Goal: Task Accomplishment & Management: Manage account settings

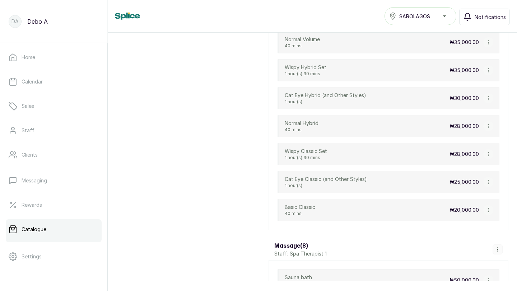
scroll to position [2388, 0]
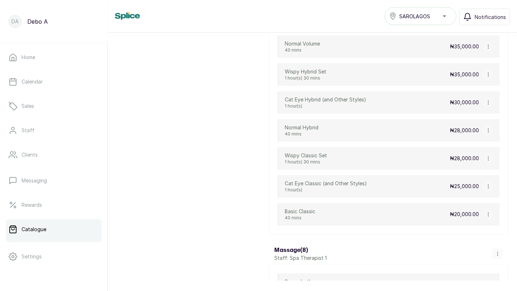
click at [489, 214] on icon "button" at bounding box center [488, 214] width 5 height 5
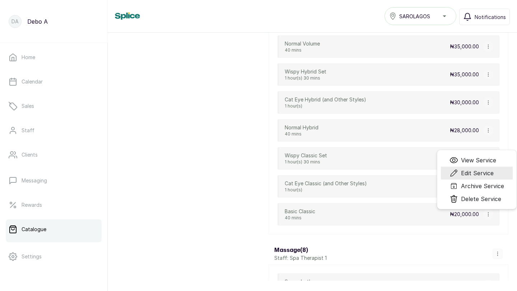
click at [476, 173] on span "Edit Service" at bounding box center [477, 173] width 33 height 9
select select "fixed"
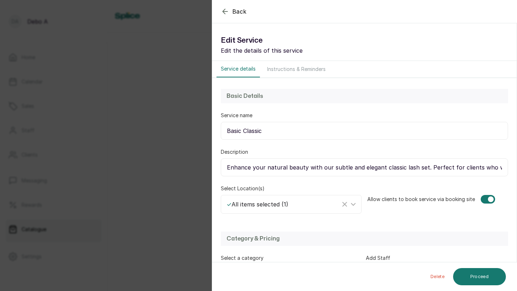
click at [225, 12] on icon "button" at bounding box center [225, 11] width 9 height 9
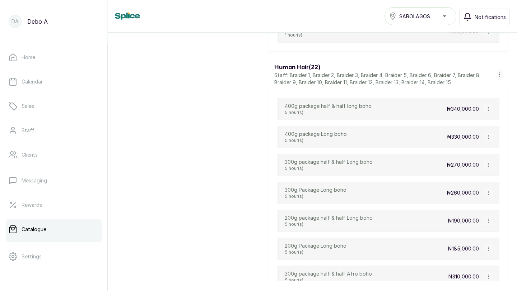
scroll to position [1418, 0]
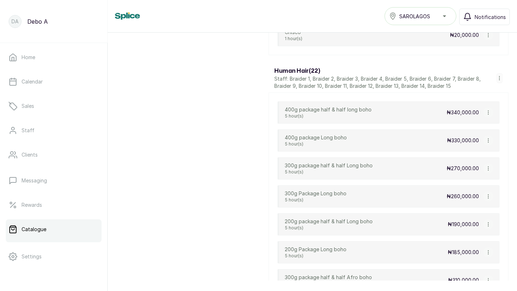
click at [489, 112] on icon "button" at bounding box center [488, 112] width 5 height 5
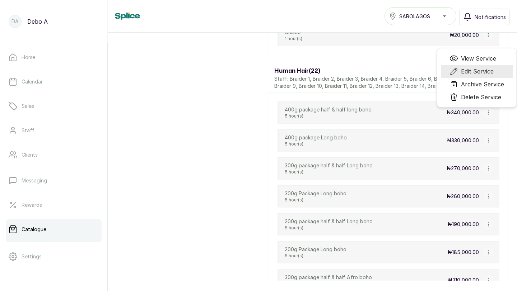
click at [473, 70] on span "Edit Service" at bounding box center [477, 71] width 33 height 9
select select "starting_at"
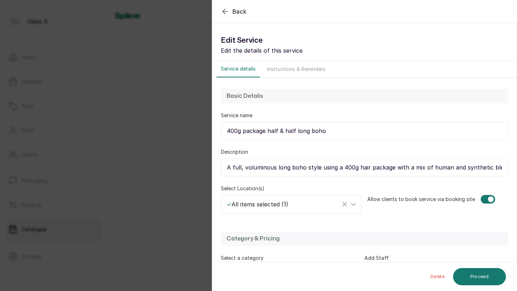
click at [295, 132] on input "400g package half & half long boho" at bounding box center [364, 131] width 287 height 18
click at [270, 130] on input "400g package Fulani long boho" at bounding box center [364, 131] width 287 height 18
type input "400g package fulani long boho"
click at [479, 277] on button "Proceed" at bounding box center [479, 276] width 53 height 17
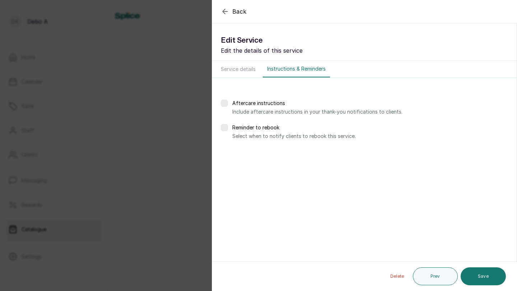
click at [479, 277] on button "Save" at bounding box center [482, 277] width 45 height 18
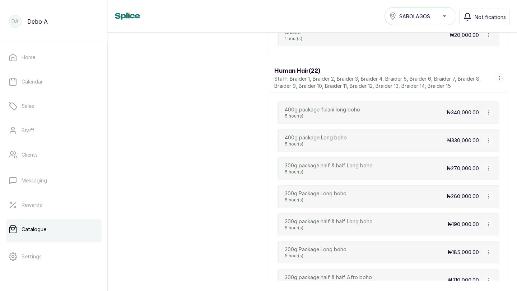
click at [488, 167] on icon "button" at bounding box center [488, 168] width 5 height 5
click at [468, 128] on span "Edit Service" at bounding box center [476, 127] width 33 height 9
select select "starting_at"
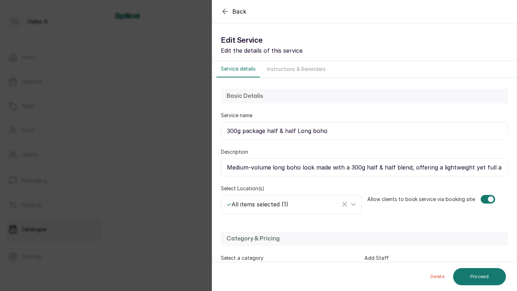
drag, startPoint x: 295, startPoint y: 129, endPoint x: 268, endPoint y: 128, distance: 26.6
click at [268, 128] on input "300g package half & half Long boho" at bounding box center [364, 131] width 287 height 18
click at [275, 132] on input "300g package fulani Long boho" at bounding box center [364, 131] width 287 height 18
click at [309, 135] on input "300g package fulani Long boho" at bounding box center [364, 131] width 287 height 18
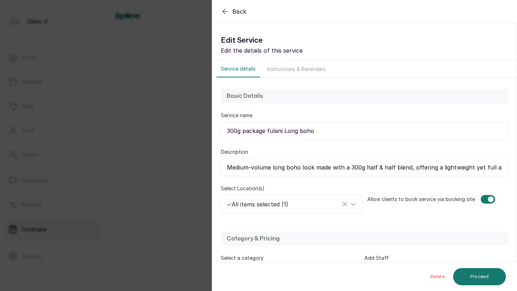
type input "300g package fulani Long boho"
click at [391, 165] on input "Medium-volume long boho look made with a 300g half & half blend, offering a lig…" at bounding box center [364, 168] width 287 height 18
paste input "fulani"
type input "Medium-volume long boho look made with a 300g fulani blend, offering a lightwei…"
click at [470, 275] on button "Proceed" at bounding box center [479, 276] width 53 height 17
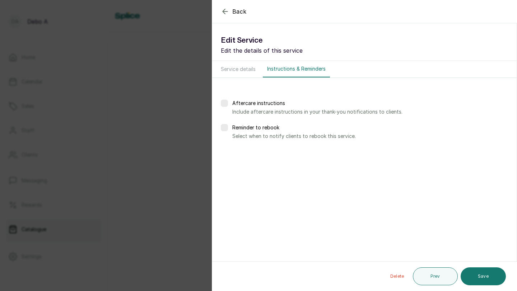
click at [470, 275] on button "Save" at bounding box center [482, 277] width 45 height 18
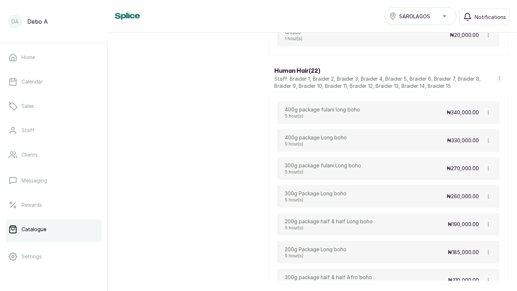
click at [489, 167] on icon "button" at bounding box center [488, 168] width 5 height 5
click at [473, 127] on span "Edit Service" at bounding box center [476, 127] width 33 height 9
select select "starting_at"
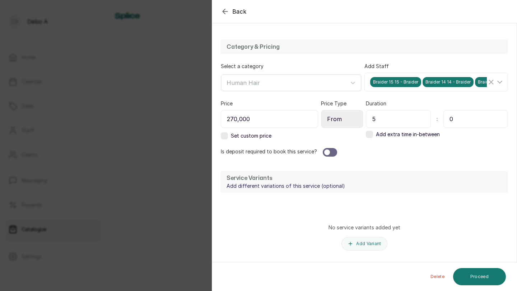
scroll to position [190, 0]
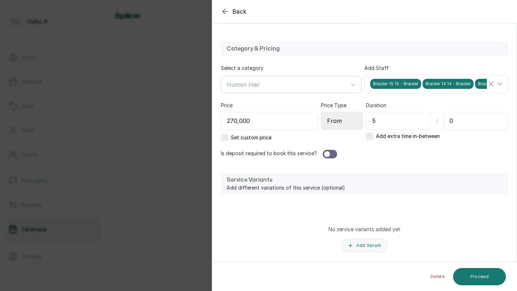
click at [267, 122] on input "270,000" at bounding box center [269, 121] width 97 height 18
type input "2"
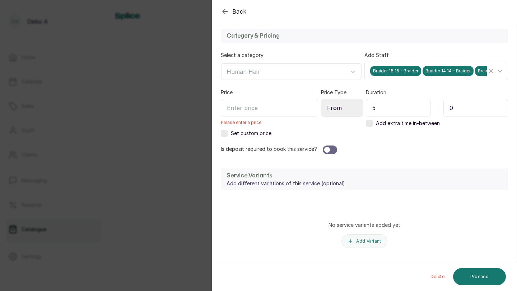
scroll to position [219, 0]
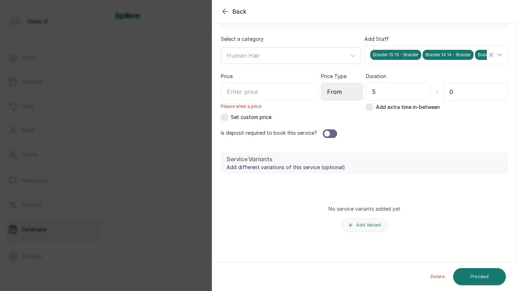
click at [240, 94] on input "text" at bounding box center [269, 92] width 97 height 18
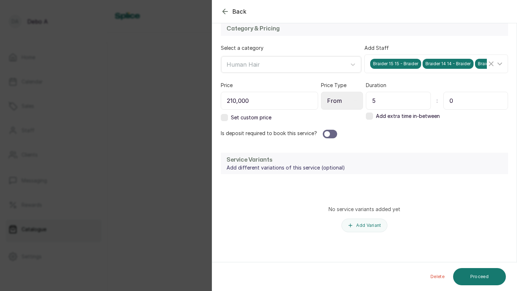
scroll to position [211, 0]
click at [235, 100] on input "210,000" at bounding box center [269, 101] width 97 height 18
type input "215,000"
click at [472, 279] on button "Proceed" at bounding box center [479, 276] width 53 height 17
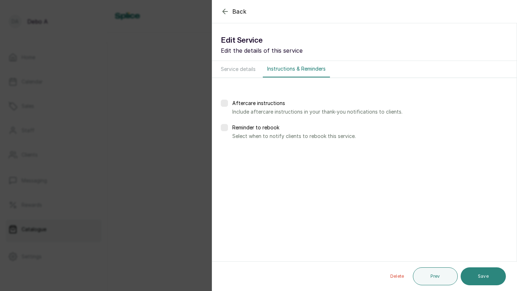
click at [472, 280] on button "Save" at bounding box center [482, 277] width 45 height 18
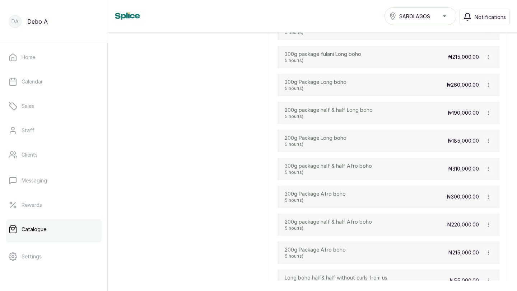
scroll to position [1531, 0]
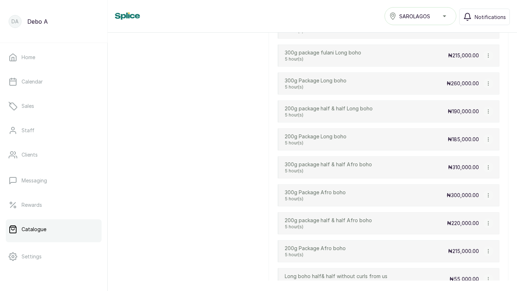
click at [488, 167] on icon "button" at bounding box center [488, 167] width 5 height 5
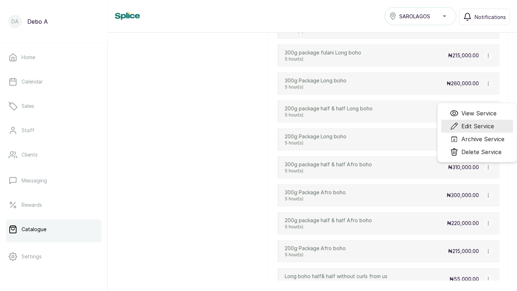
click at [468, 127] on span "Edit Service" at bounding box center [477, 126] width 33 height 9
select select "starting_at"
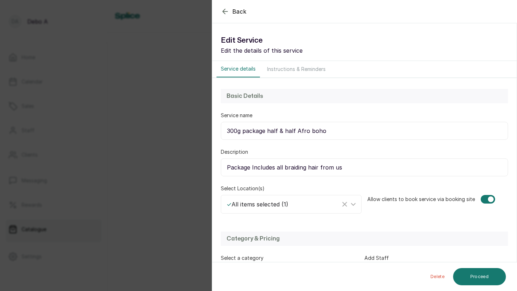
drag, startPoint x: 268, startPoint y: 131, endPoint x: 294, endPoint y: 132, distance: 26.2
click at [294, 132] on input "300g package half & half Afro boho" at bounding box center [364, 131] width 287 height 18
paste input "fulani"
type input "300g package fulani Afro boho"
click at [293, 168] on input "Package Includes all braiding hair from us" at bounding box center [364, 168] width 287 height 18
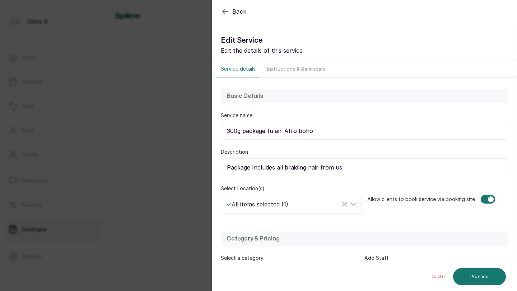
click at [293, 168] on input "Package Includes all braiding hair from us" at bounding box center [364, 168] width 287 height 18
paste input "A balanced Afro boho style made with 300g of half & half blend, combining fulln…"
drag, startPoint x: 355, startPoint y: 167, endPoint x: 382, endPoint y: 166, distance: 27.7
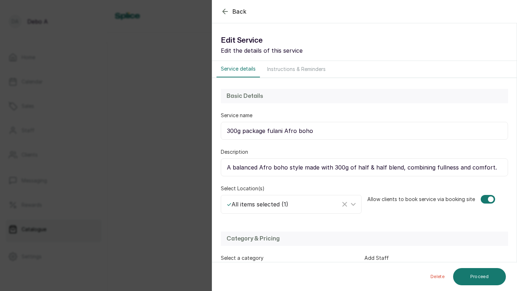
click at [382, 166] on input "A balanced Afro boho style made with 300g of half & half blend, combining fulln…" at bounding box center [364, 168] width 287 height 18
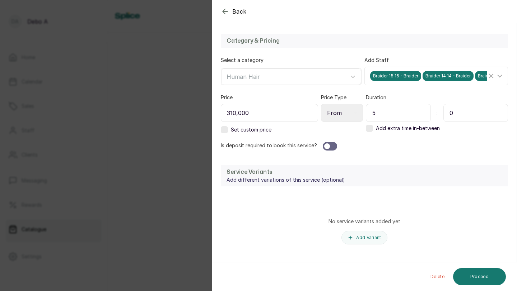
scroll to position [200, 0]
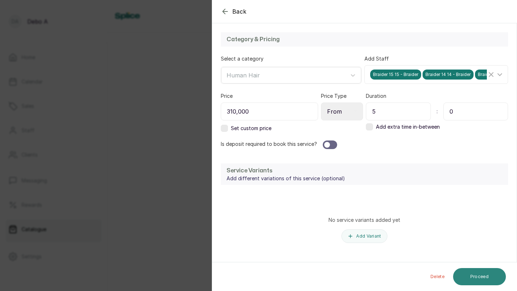
type input "A balanced Afro boho style made with 300g of fulani blend, combining fullness a…"
click at [472, 273] on button "Proceed" at bounding box center [479, 276] width 53 height 17
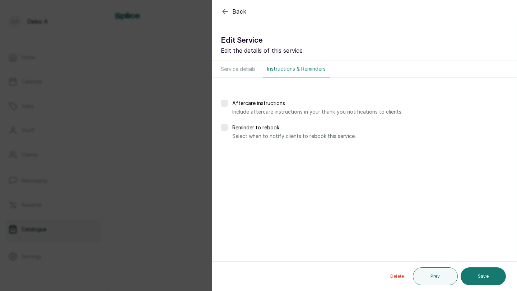
click at [472, 273] on button "Save" at bounding box center [482, 277] width 45 height 18
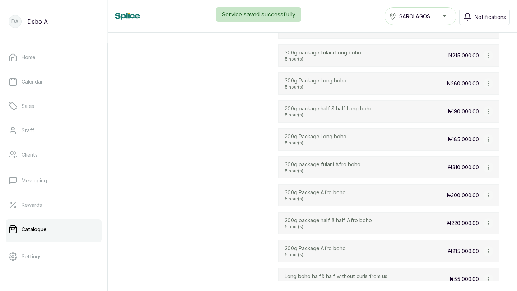
scroll to position [1561, 0]
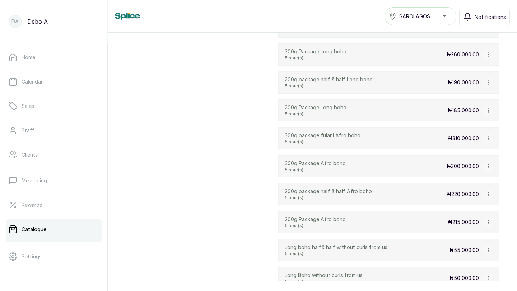
click at [487, 194] on icon "button" at bounding box center [488, 194] width 5 height 5
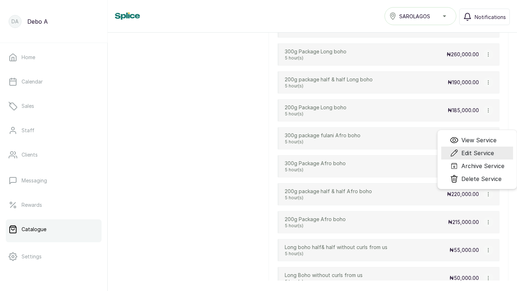
click at [461, 153] on span "Edit Service" at bounding box center [477, 153] width 33 height 9
select select "starting_at"
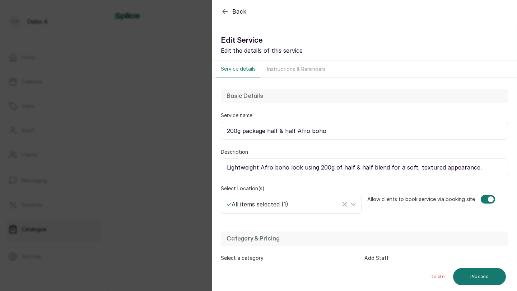
drag, startPoint x: 295, startPoint y: 129, endPoint x: 267, endPoint y: 130, distance: 27.6
click at [267, 130] on input "200g package half & half Afro boho" at bounding box center [364, 131] width 287 height 18
click at [275, 134] on input "200g package Fulani Afro boho" at bounding box center [364, 131] width 287 height 18
type input "200g package Fulani Afro boho"
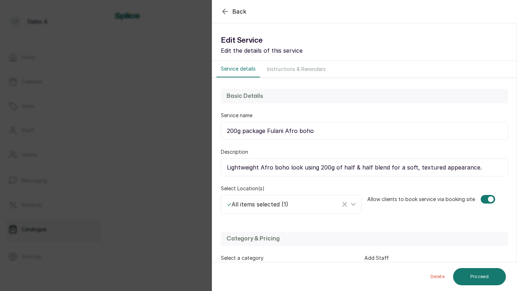
drag, startPoint x: 340, startPoint y: 168, endPoint x: 368, endPoint y: 167, distance: 27.7
click at [368, 166] on input "Lightweight Afro boho look using 200g of half & half blend for a soft, textured…" at bounding box center [364, 168] width 287 height 18
paste input "Fulani"
click at [340, 167] on input "Lightweight Afro boho look using 200g ofFulani blend for a soft, textured appea…" at bounding box center [364, 168] width 287 height 18
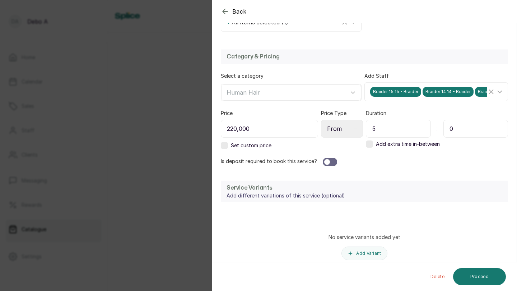
scroll to position [181, 0]
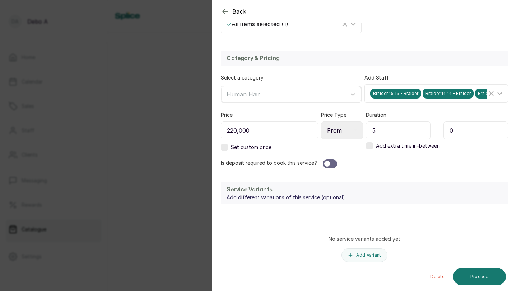
type input "Lightweight Afro boho look using 200g of Fulani blend for a soft, textured appe…"
click at [254, 131] on input "220,000" at bounding box center [269, 131] width 97 height 18
type input "2"
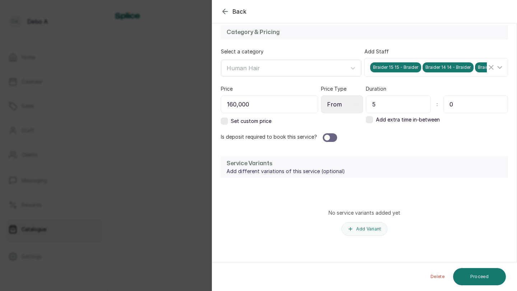
scroll to position [211, 0]
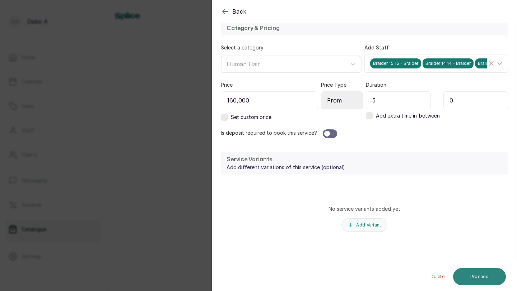
type input "160,000"
click at [471, 279] on button "Proceed" at bounding box center [479, 276] width 53 height 17
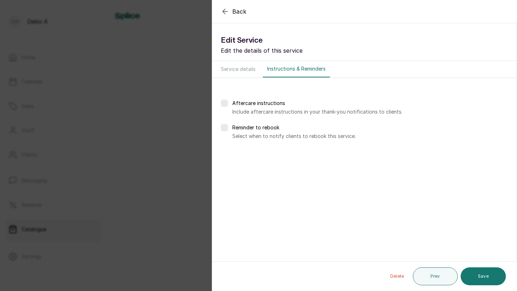
click at [226, 13] on icon "button" at bounding box center [225, 11] width 9 height 9
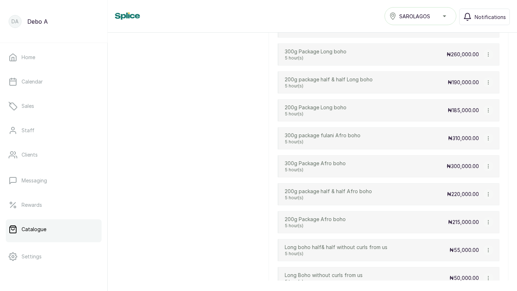
click at [488, 81] on icon "button" at bounding box center [488, 83] width 0 height 4
click at [470, 107] on span "Edit Service" at bounding box center [477, 111] width 33 height 9
select select "starting_at"
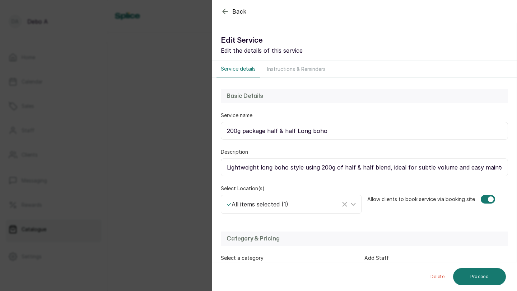
drag, startPoint x: 354, startPoint y: 166, endPoint x: 386, endPoint y: 165, distance: 31.9
click at [387, 165] on input "Lightweight long boho style using 200g of half & half blend, ideal for subtle v…" at bounding box center [364, 168] width 287 height 18
paste input "Fulani"
click at [361, 168] on input "Lightweight long boho style using 200g of Fulani, ideal for subtle volume and e…" at bounding box center [364, 168] width 287 height 18
type input "Lightweight long boho style using 200g of Fulani ideal for subtle volume and ea…"
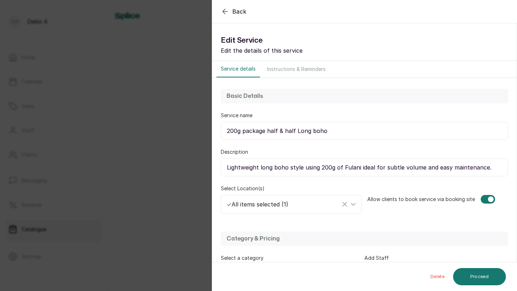
drag, startPoint x: 268, startPoint y: 129, endPoint x: 295, endPoint y: 128, distance: 26.9
click at [295, 128] on input "200g package half & half Long boho" at bounding box center [364, 131] width 287 height 18
paste input "Fulani"
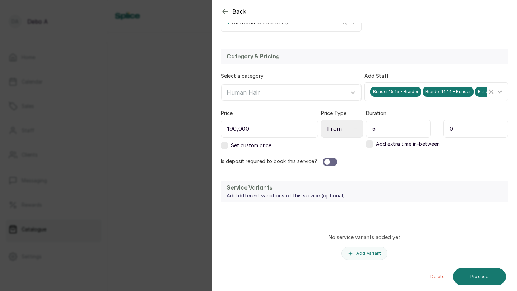
scroll to position [182, 0]
type input "200g package Fulani Long boho"
click at [253, 127] on input "190,000" at bounding box center [269, 129] width 97 height 18
type input "165,000"
click at [473, 270] on button "Proceed" at bounding box center [479, 276] width 53 height 17
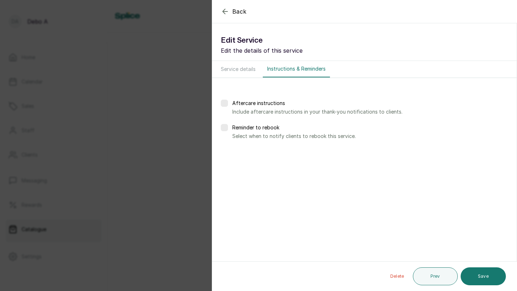
scroll to position [0, 0]
click at [485, 276] on button "Save" at bounding box center [482, 277] width 45 height 18
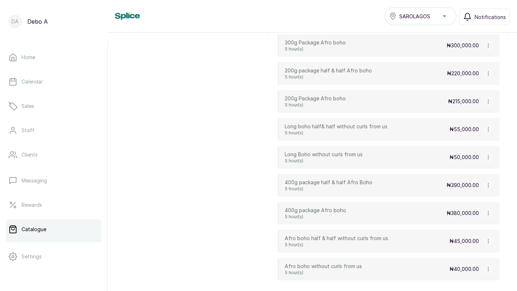
scroll to position [1683, 0]
click at [488, 239] on icon "button" at bounding box center [488, 241] width 0 height 4
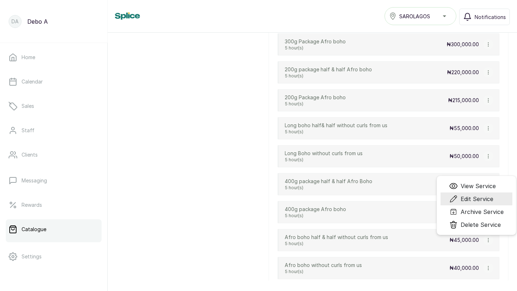
click at [466, 197] on span "Edit Service" at bounding box center [476, 199] width 33 height 9
select select "starting_at"
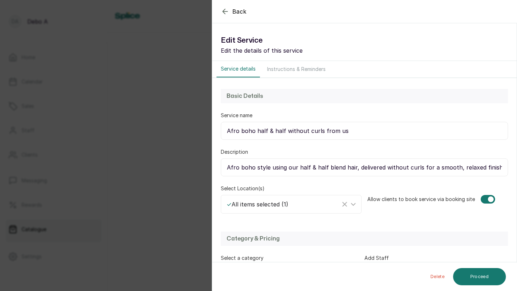
drag, startPoint x: 324, startPoint y: 167, endPoint x: 295, endPoint y: 168, distance: 29.5
click at [296, 168] on input "Afro boho style using our half & half blend hair, delivered without curls for a…" at bounding box center [364, 168] width 287 height 18
paste input "Fulani"
click at [296, 165] on input "Afro boho style using our Fulani blend hair, delivered without curls for a smoo…" at bounding box center [364, 168] width 287 height 18
type input "Afro boho style using our Fulani blend hair, delivered without curls for a smoo…"
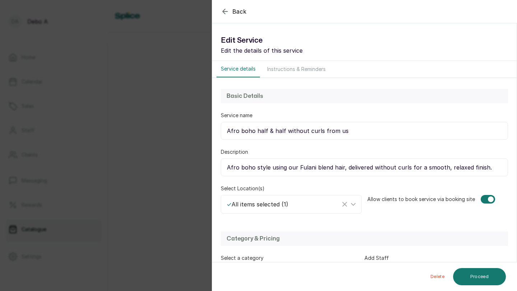
drag, startPoint x: 283, startPoint y: 131, endPoint x: 256, endPoint y: 132, distance: 27.7
click at [256, 132] on input "Afro boho half & half without curls from us" at bounding box center [364, 131] width 287 height 18
paste input "Fulani"
click at [240, 131] on input "Afro boho without curls from us" at bounding box center [364, 131] width 287 height 18
paste input "Fulani"
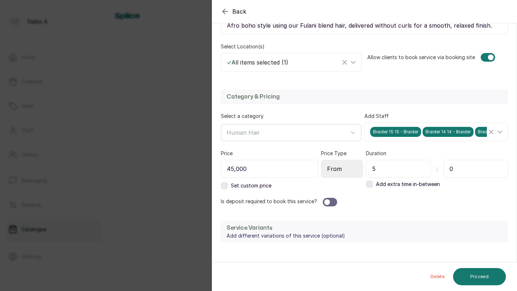
scroll to position [174, 0]
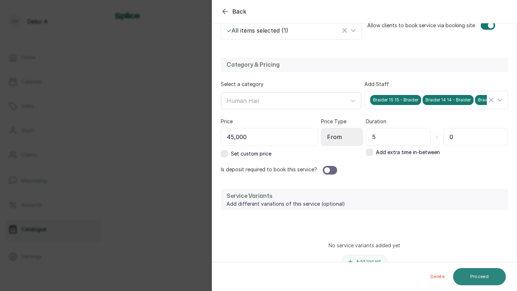
type input "Afro Fulani boho without curls from us"
click at [465, 275] on button "Proceed" at bounding box center [479, 276] width 53 height 17
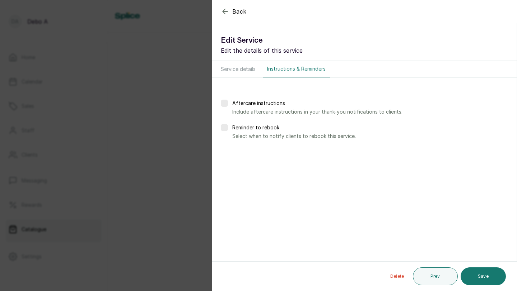
scroll to position [0, 0]
click at [465, 275] on button "Save" at bounding box center [482, 277] width 45 height 18
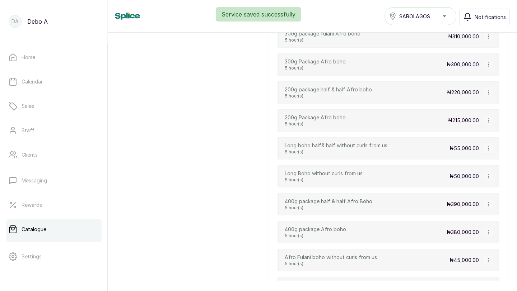
scroll to position [1660, 0]
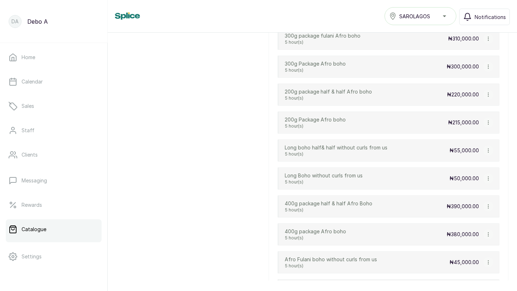
click at [488, 151] on icon "button" at bounding box center [488, 151] width 0 height 4
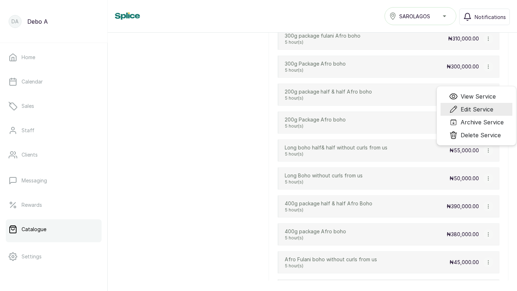
click at [460, 107] on span "Edit Service" at bounding box center [471, 109] width 44 height 9
select select "starting_at"
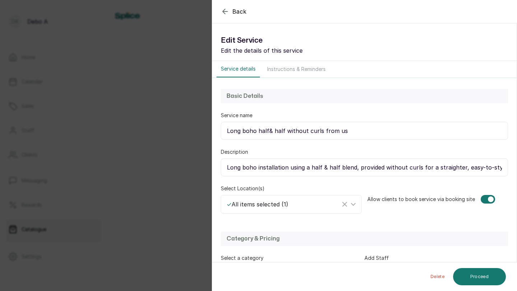
drag, startPoint x: 337, startPoint y: 166, endPoint x: 309, endPoint y: 166, distance: 28.7
click at [308, 166] on input "Long boho installation using a half & half blend, provided without curls for a …" at bounding box center [364, 168] width 287 height 18
paste input "Fulani"
click at [309, 166] on input "Long boho installation using aFulaniblend, provided without curls for a straigh…" at bounding box center [364, 168] width 287 height 18
click at [325, 168] on input "Long boho installation using a Fulaniblend, provided without curls for a straig…" at bounding box center [364, 168] width 287 height 18
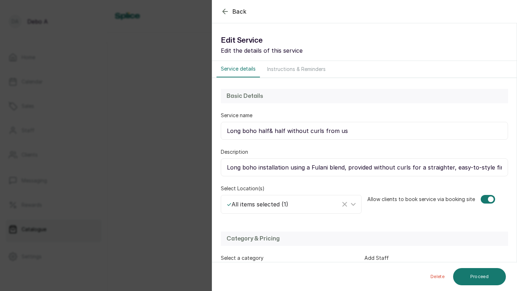
type input "Long boho installation using a Fulani blend, provided without curls for a strai…"
drag, startPoint x: 283, startPoint y: 130, endPoint x: 257, endPoint y: 129, distance: 25.5
click at [257, 129] on input "Long boho half& half without curls from us" at bounding box center [364, 131] width 287 height 18
paste input "Fulani"
click at [272, 132] on input "Long boho Fulani without curls from us" at bounding box center [364, 131] width 287 height 18
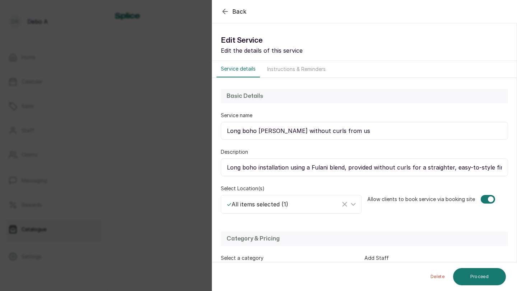
click at [272, 132] on input "Long boho Fulani without curls from us" at bounding box center [364, 131] width 287 height 18
drag, startPoint x: 274, startPoint y: 131, endPoint x: 256, endPoint y: 130, distance: 18.7
click at [256, 130] on input "Long boho Fulani without curls from us" at bounding box center [364, 131] width 287 height 18
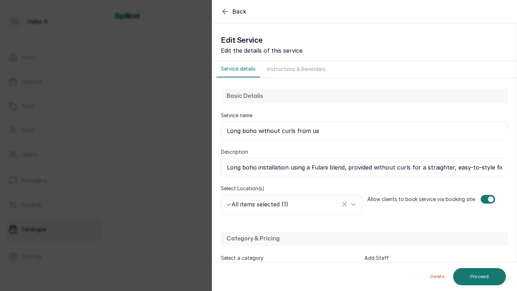
click at [242, 129] on input "Long boho without curls from us" at bounding box center [364, 131] width 287 height 18
paste input "Fulani"
click at [272, 130] on input "Long Fulani boho without curls from us" at bounding box center [364, 131] width 287 height 18
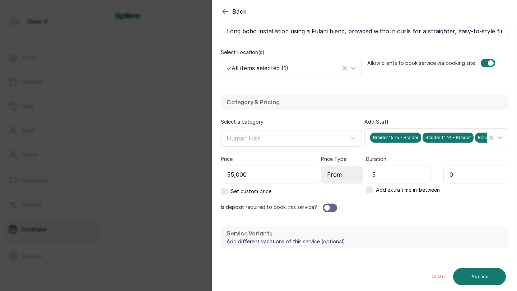
scroll to position [135, 0]
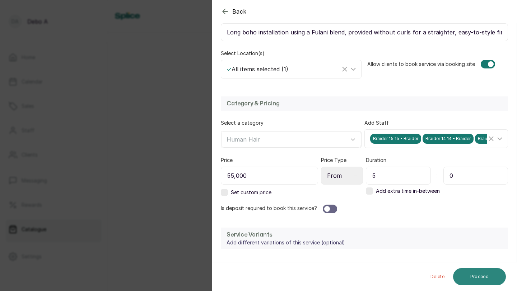
type input "Long Fulani boho braids without curls from us"
click at [487, 275] on button "Proceed" at bounding box center [479, 276] width 53 height 17
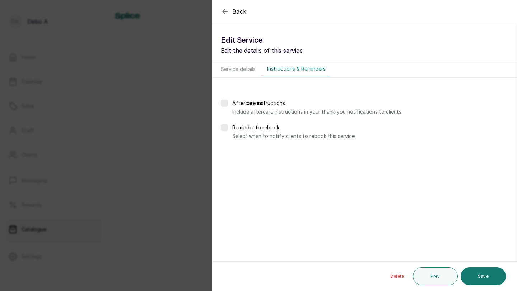
scroll to position [0, 0]
click at [487, 275] on button "Save" at bounding box center [482, 277] width 45 height 18
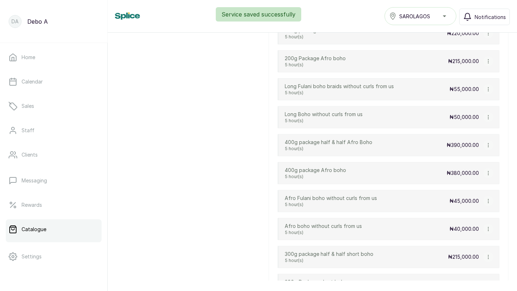
scroll to position [1744, 0]
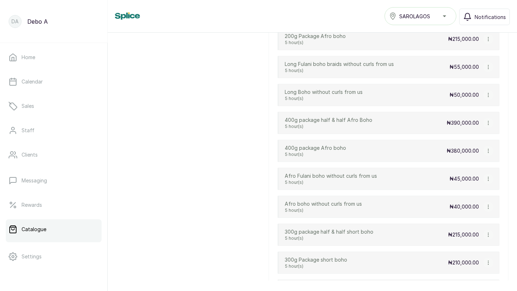
click at [490, 235] on icon "button" at bounding box center [488, 235] width 5 height 5
click at [390, 234] on div "300g package half & half short boho 5 hour(s) ₦215,000.00 View Service Edit Ser…" at bounding box center [388, 235] width 222 height 22
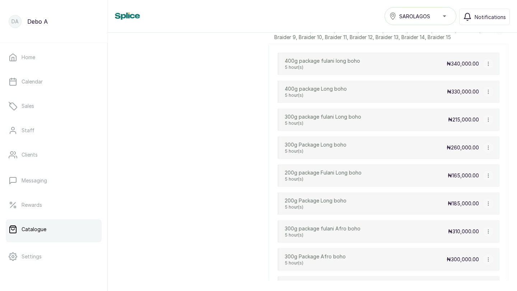
scroll to position [1463, 0]
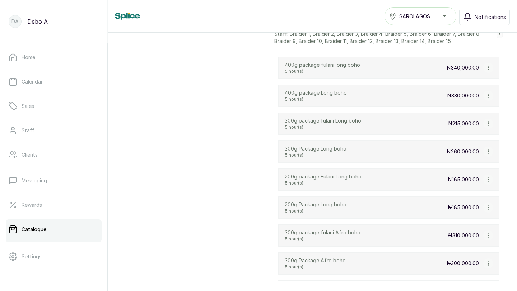
click at [486, 122] on icon "button" at bounding box center [488, 123] width 5 height 5
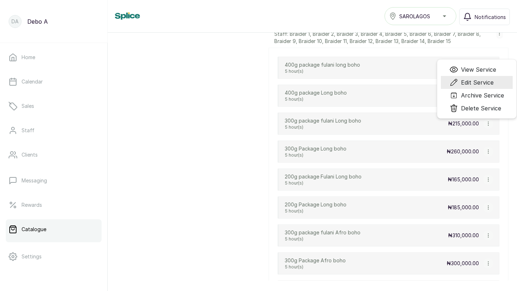
click at [473, 81] on span "Edit Service" at bounding box center [477, 82] width 33 height 9
select select "starting_at"
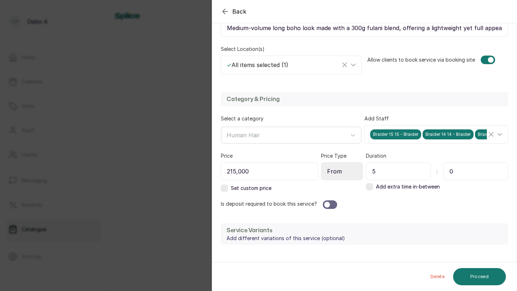
scroll to position [211, 0]
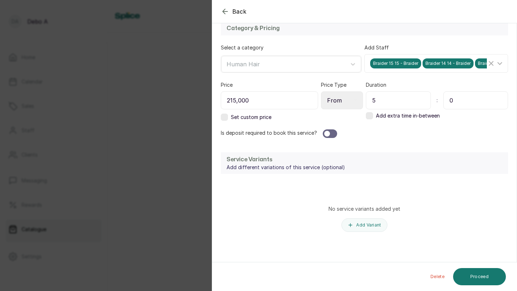
click at [266, 102] on input "215,000" at bounding box center [269, 101] width 97 height 18
type input "270,000"
click at [478, 278] on button "Proceed" at bounding box center [479, 276] width 53 height 17
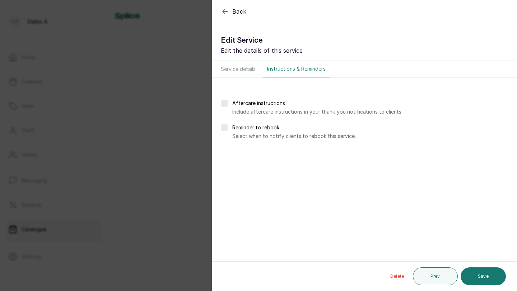
scroll to position [0, 0]
click at [478, 278] on button "Save" at bounding box center [482, 277] width 45 height 18
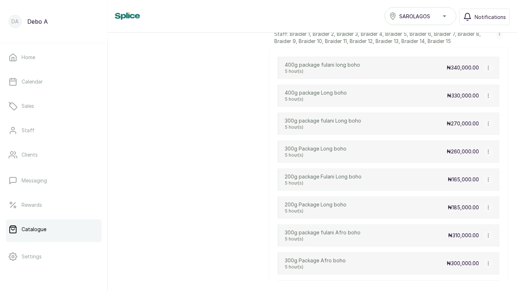
click at [488, 178] on icon "button" at bounding box center [488, 180] width 0 height 4
click at [463, 139] on span "Edit Service" at bounding box center [476, 138] width 33 height 9
select select "starting_at"
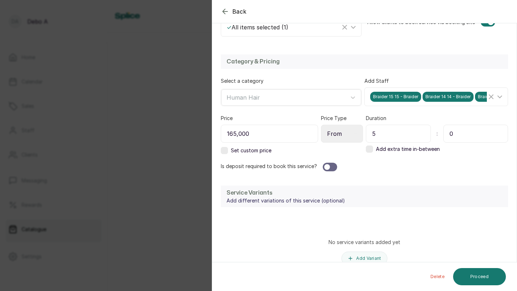
scroll to position [163, 0]
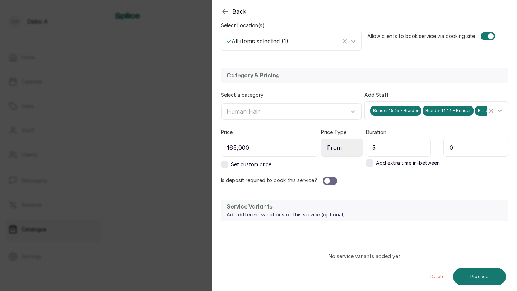
click at [236, 148] on input "165,000" at bounding box center [269, 148] width 97 height 18
type input "190,000"
click at [473, 277] on button "Proceed" at bounding box center [479, 276] width 53 height 17
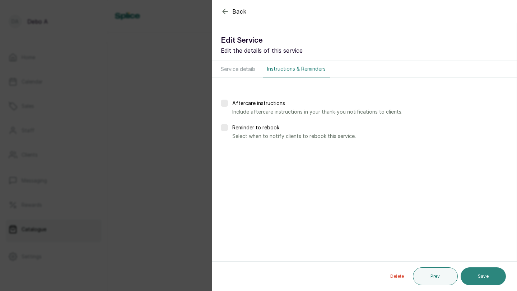
click at [473, 272] on button "Save" at bounding box center [482, 277] width 45 height 18
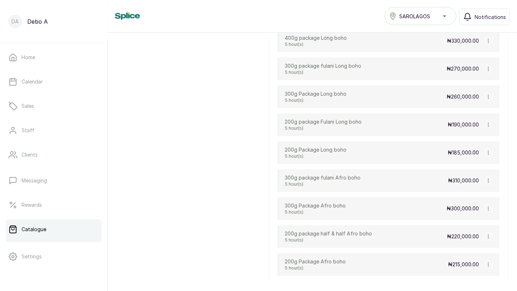
scroll to position [1519, 0]
click at [487, 235] on icon "button" at bounding box center [488, 236] width 5 height 5
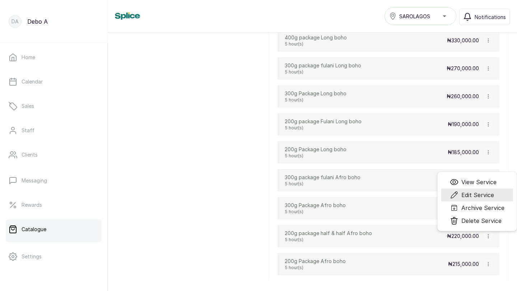
click at [455, 195] on icon "Menu" at bounding box center [454, 195] width 9 height 9
select select "starting_at"
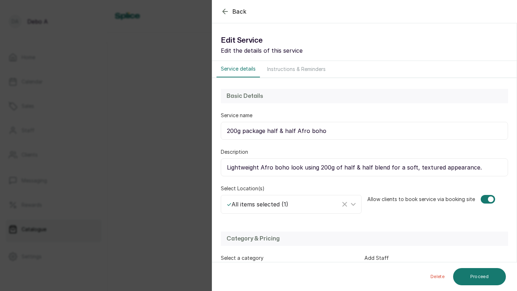
drag, startPoint x: 341, startPoint y: 167, endPoint x: 369, endPoint y: 166, distance: 28.4
click at [370, 166] on input "Lightweight Afro boho look using 200g of half & half blend for a soft, textured…" at bounding box center [364, 168] width 287 height 18
paste input "Fulani"
type input "Lightweight Afro boho look using 200g of Fulani blend for a soft, textured appe…"
drag, startPoint x: 269, startPoint y: 131, endPoint x: 295, endPoint y: 131, distance: 26.6
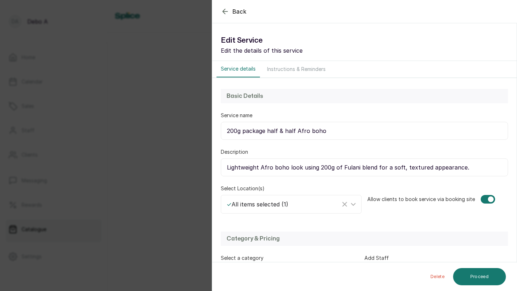
click at [296, 131] on input "200g package half & half Afro boho" at bounding box center [364, 131] width 287 height 18
paste input "Fulani"
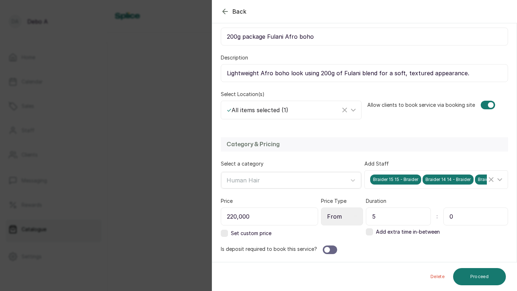
scroll to position [122, 0]
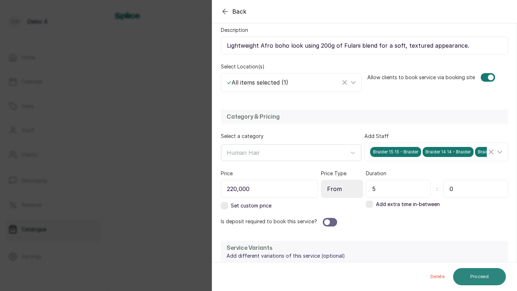
type input "200g package Fulani Afro boho"
click at [463, 271] on button "Proceed" at bounding box center [479, 276] width 53 height 17
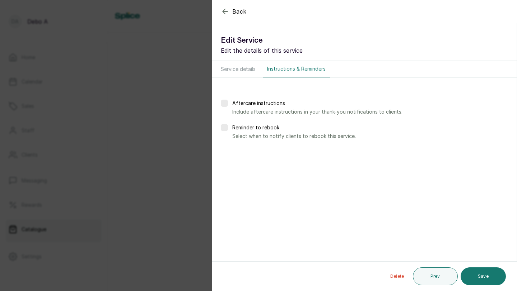
scroll to position [0, 0]
click at [465, 272] on button "Save" at bounding box center [482, 277] width 45 height 18
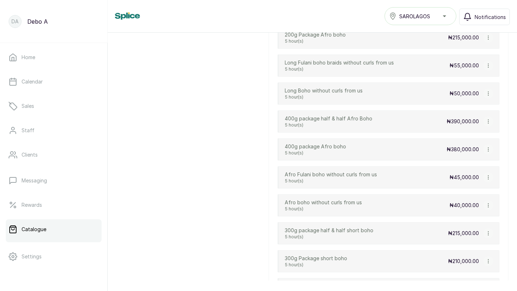
scroll to position [1747, 0]
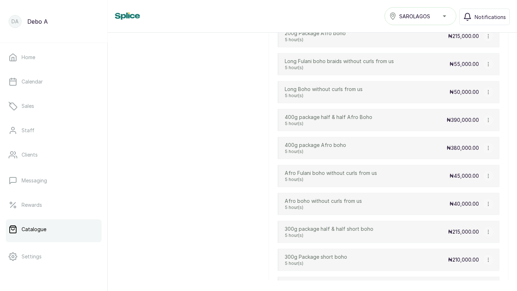
click at [385, 228] on div "300g package half & half short boho 5 hour(s) ₦215,000.00 View Service Edit Ser…" at bounding box center [388, 232] width 222 height 22
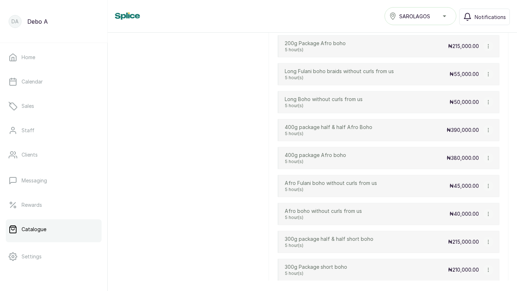
scroll to position [1738, 0]
click at [488, 130] on icon "button" at bounding box center [488, 129] width 5 height 5
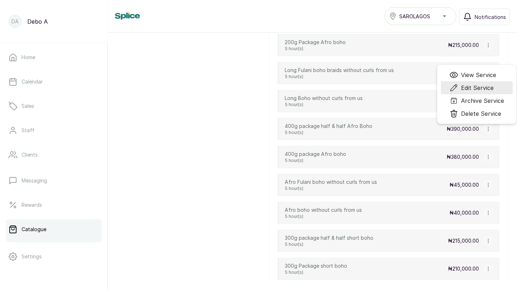
click at [472, 86] on span "Edit Service" at bounding box center [477, 88] width 33 height 9
select select "starting_at"
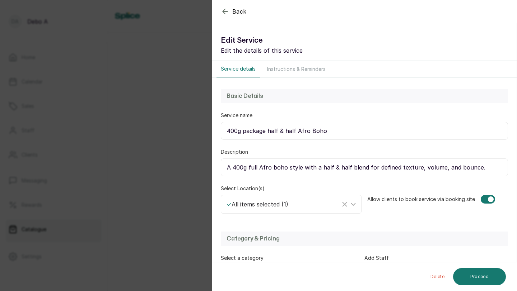
drag, startPoint x: 294, startPoint y: 129, endPoint x: 269, endPoint y: 130, distance: 25.5
click at [268, 129] on input "400g package half & half Afro Boho" at bounding box center [364, 131] width 287 height 18
paste input "Fulani"
type input "400g package Fulani Afro Boho"
drag, startPoint x: 347, startPoint y: 167, endPoint x: 319, endPoint y: 166, distance: 27.7
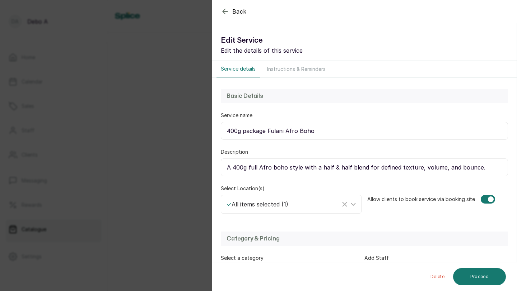
click at [319, 166] on input "A 400g full Afro boho style with a half & half blend for defined texture, volum…" at bounding box center [364, 168] width 287 height 18
paste input "Fulani"
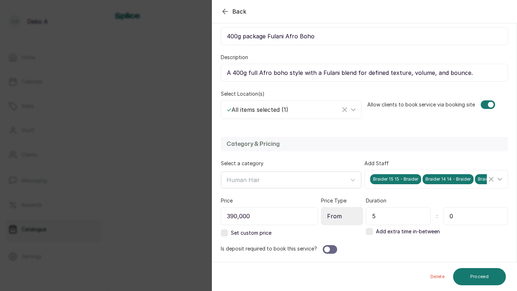
scroll to position [211, 0]
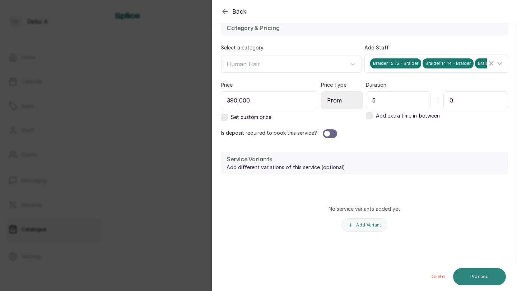
type input "A 400g full Afro boho style with a Fulani blend for defined texture, volume, an…"
click at [479, 279] on button "Proceed" at bounding box center [479, 276] width 53 height 17
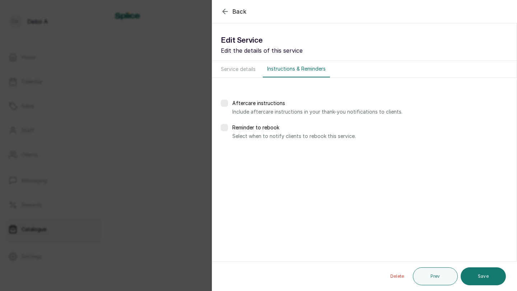
click at [479, 279] on button "Save" at bounding box center [482, 277] width 45 height 18
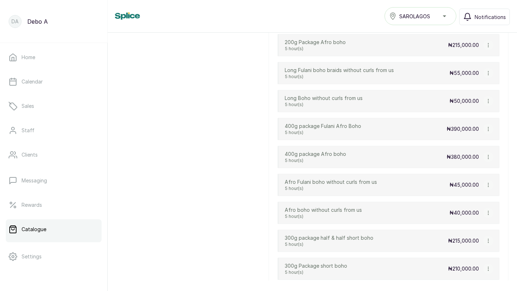
click at [488, 241] on icon "button" at bounding box center [488, 241] width 0 height 4
click at [470, 196] on span "Edit Service" at bounding box center [477, 200] width 33 height 9
select select "starting_at"
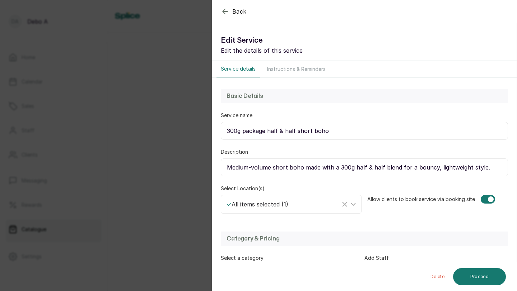
drag, startPoint x: 268, startPoint y: 131, endPoint x: 295, endPoint y: 130, distance: 26.9
click at [295, 130] on input "300g package half & half short boho" at bounding box center [364, 131] width 287 height 18
paste input "Fulani"
type input "300g package Fulani short boho"
drag, startPoint x: 355, startPoint y: 167, endPoint x: 381, endPoint y: 166, distance: 26.6
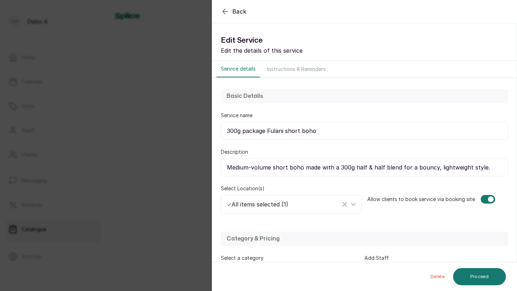
click at [381, 166] on input "Medium-volume short boho made with a 300g half & half blend for a bouncy, light…" at bounding box center [364, 168] width 287 height 18
paste input "Fulani"
type input "Medium-volume short boho made with a 300g Fulani blend for a bouncy, lightweigh…"
click at [481, 281] on button "Proceed" at bounding box center [479, 276] width 53 height 17
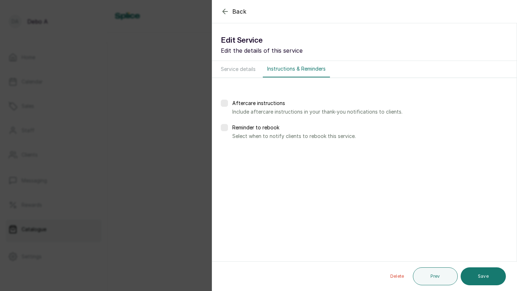
click at [481, 281] on button "Save" at bounding box center [482, 277] width 45 height 18
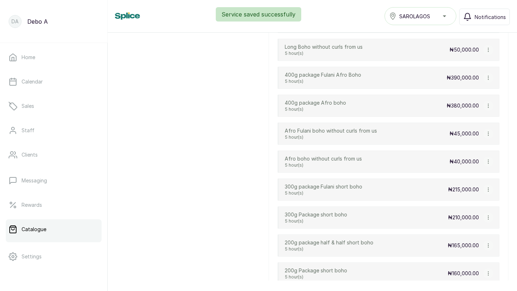
scroll to position [1792, 0]
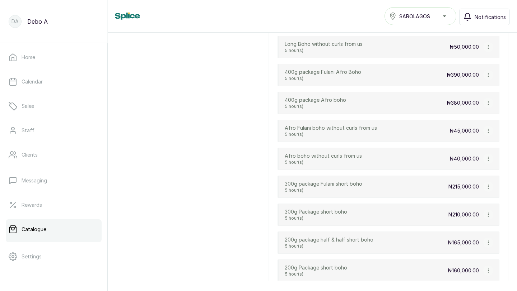
click at [486, 242] on icon "button" at bounding box center [488, 242] width 5 height 5
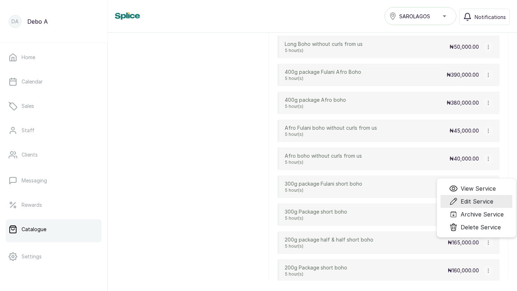
click at [474, 202] on span "Edit Service" at bounding box center [476, 201] width 33 height 9
select select "starting_at"
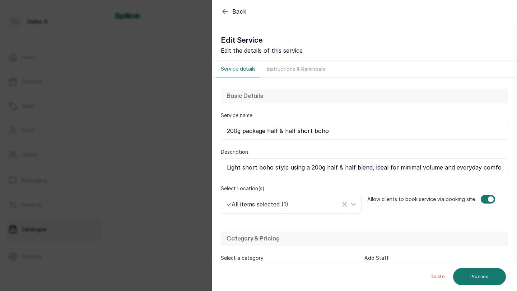
drag, startPoint x: 295, startPoint y: 131, endPoint x: 268, endPoint y: 130, distance: 27.6
click at [268, 130] on input "200g package half & half short boho" at bounding box center [364, 131] width 287 height 18
paste input "Fulani"
type input "200g package Fulani short boho"
drag, startPoint x: 351, startPoint y: 167, endPoint x: 325, endPoint y: 167, distance: 26.6
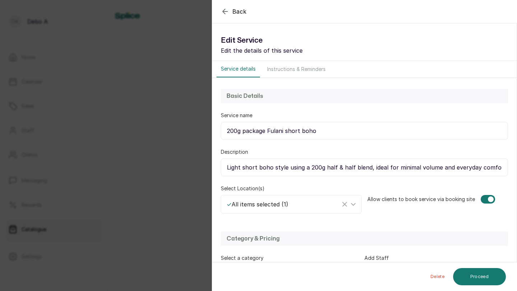
click at [325, 167] on input "Light short boho style using a 200g half & half blend, ideal for minimal volume…" at bounding box center [364, 168] width 287 height 18
paste input "Fulani"
type input "Light short boho style using a 200g Fulani blend, ideal for minimal volume and …"
click at [473, 271] on button "Proceed" at bounding box center [479, 276] width 53 height 17
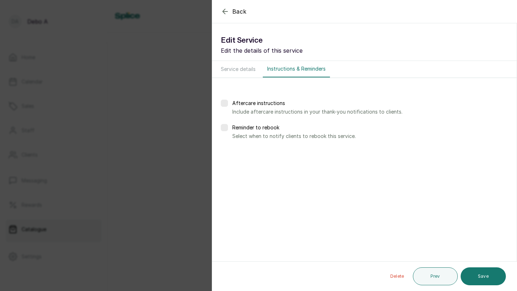
click at [473, 271] on button "Save" at bounding box center [482, 277] width 45 height 18
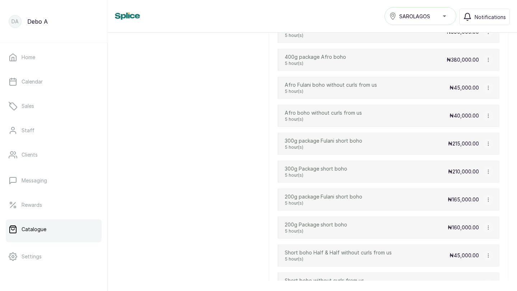
scroll to position [1846, 0]
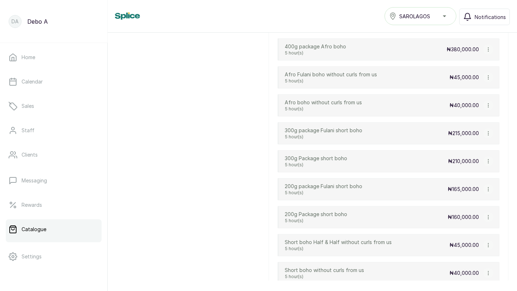
click at [486, 244] on icon "button" at bounding box center [488, 245] width 5 height 5
click at [466, 204] on span "Edit Service" at bounding box center [476, 204] width 33 height 9
select select "starting_at"
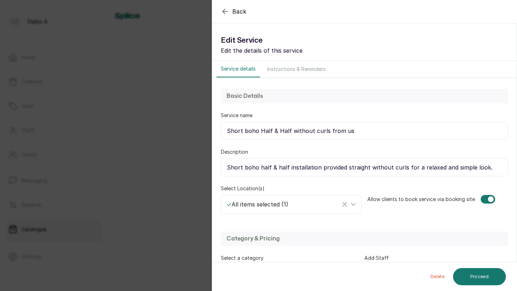
drag, startPoint x: 288, startPoint y: 130, endPoint x: 259, endPoint y: 129, distance: 28.4
click at [259, 129] on input "Short boho Half & Half without curls from us" at bounding box center [364, 131] width 287 height 18
paste input "Fulani"
click at [263, 130] on input "Short boho Fulani without curls from us" at bounding box center [364, 131] width 287 height 18
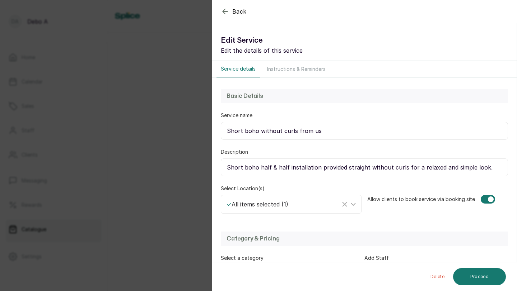
paste input "Fulani"
type input "Short Fulani boho without curls from us"
drag, startPoint x: 286, startPoint y: 167, endPoint x: 259, endPoint y: 165, distance: 26.9
click at [259, 165] on input "Short boho half & half installation provided straight without curls for a relax…" at bounding box center [364, 168] width 287 height 18
paste input "Fulani"
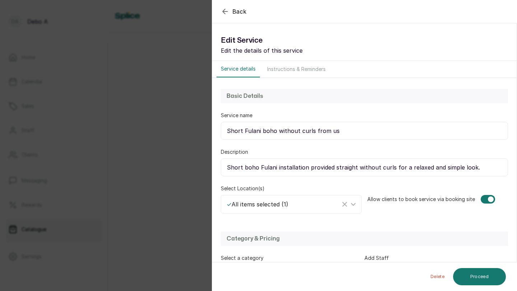
click at [271, 167] on input "Short boho Fulani installation provided straight without curls for a relaxed an…" at bounding box center [364, 168] width 287 height 18
click at [243, 167] on input "Short boho installation provided straight without curls for a relaxed and simpl…" at bounding box center [364, 168] width 287 height 18
paste input "Fulani"
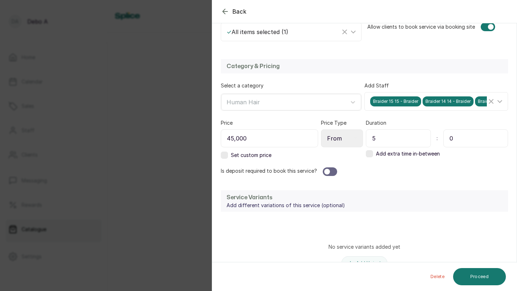
scroll to position [211, 0]
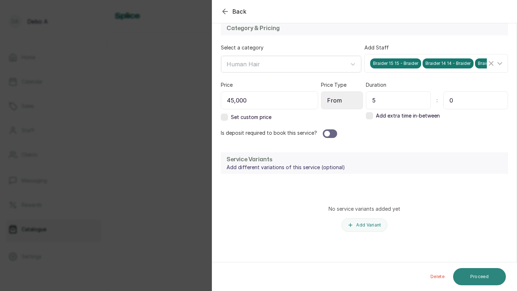
type input "Short Fulani boho installation provided straight without curls for a relaxed an…"
click at [463, 275] on button "Proceed" at bounding box center [479, 276] width 53 height 17
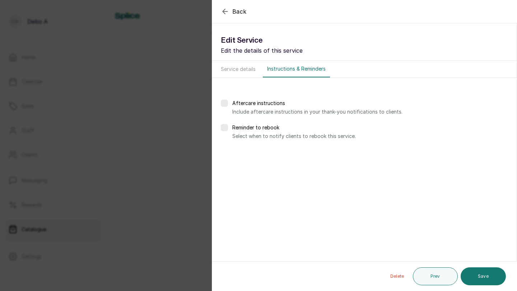
scroll to position [0, 0]
click at [471, 277] on button "Save" at bounding box center [482, 277] width 45 height 18
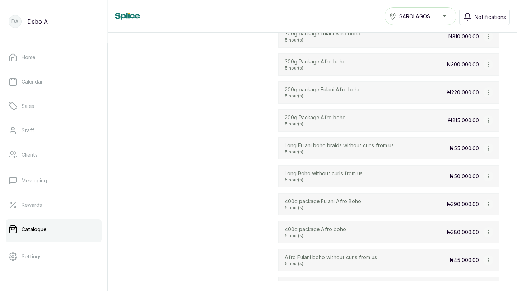
scroll to position [1668, 0]
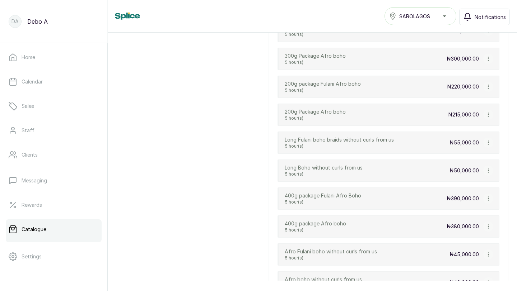
click at [484, 198] on button "button" at bounding box center [488, 199] width 10 height 10
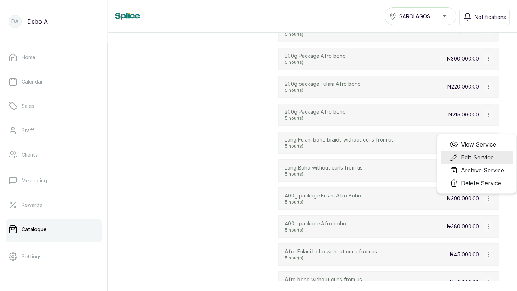
click at [474, 159] on span "Edit Service" at bounding box center [477, 157] width 33 height 9
select select "starting_at"
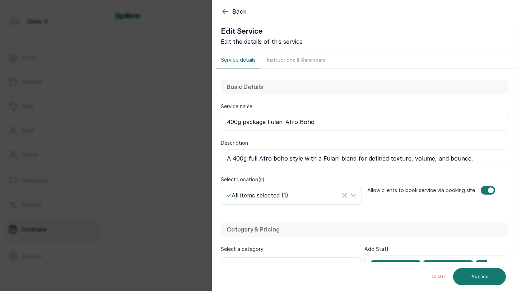
scroll to position [13, 0]
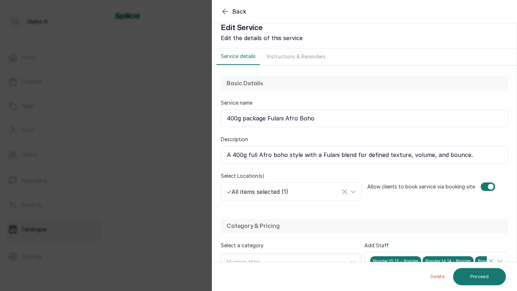
click at [226, 16] on div "Back" at bounding box center [470, 11] width 517 height 23
click at [226, 14] on icon "button" at bounding box center [225, 11] width 9 height 9
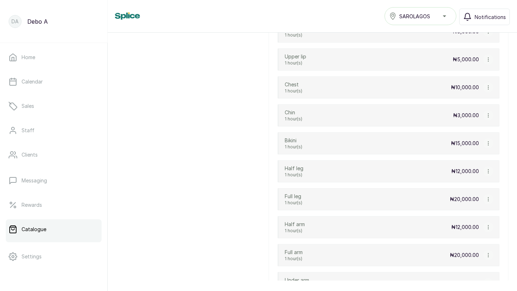
scroll to position [4518, 0]
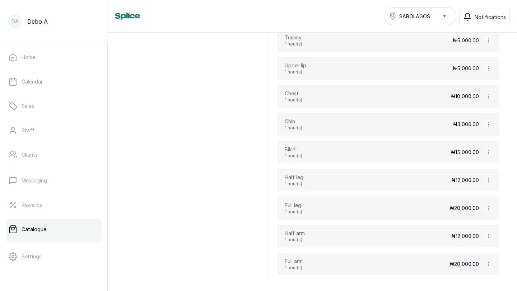
click at [489, 123] on icon "button" at bounding box center [488, 124] width 5 height 5
click at [477, 83] on span "Edit Service" at bounding box center [477, 83] width 33 height 9
select select "starting_at"
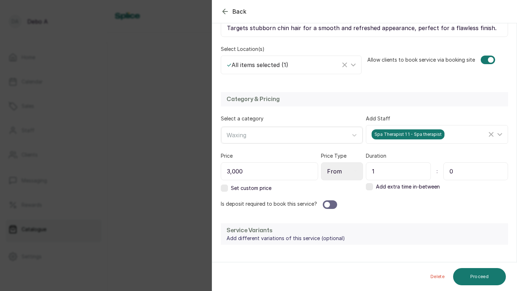
scroll to position [211, 0]
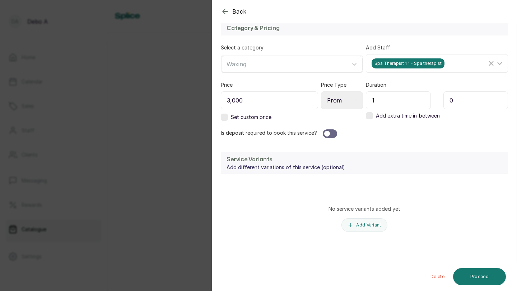
click at [229, 109] on input "3,000" at bounding box center [269, 101] width 97 height 18
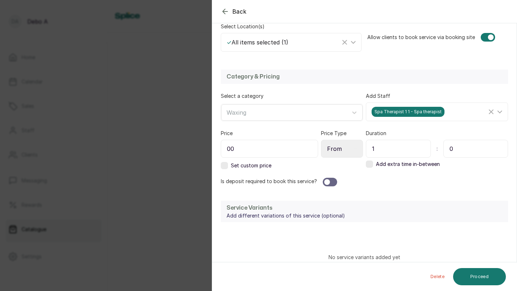
type input "0"
type input "5,000"
click at [485, 265] on div "Delete Proceed" at bounding box center [364, 277] width 305 height 29
click at [477, 272] on button "Proceed" at bounding box center [479, 276] width 53 height 17
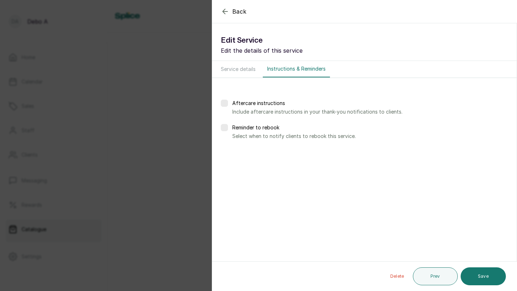
scroll to position [0, 0]
click at [477, 272] on button "Save" at bounding box center [482, 277] width 45 height 18
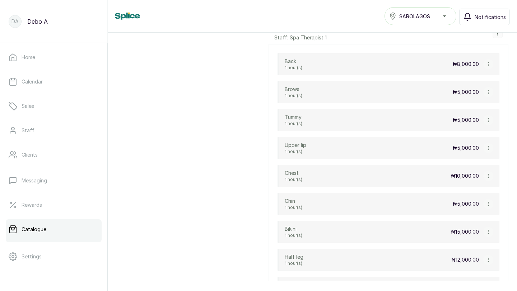
scroll to position [4442, 0]
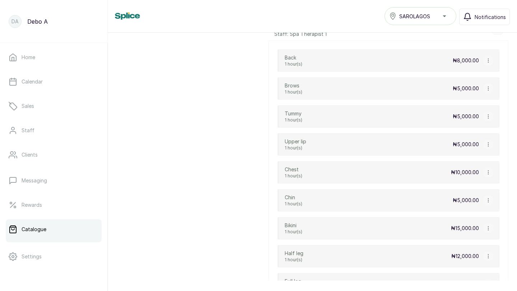
click at [491, 118] on button "button" at bounding box center [488, 117] width 10 height 10
click at [469, 77] on span "Edit Service" at bounding box center [476, 75] width 33 height 9
select select "starting_at"
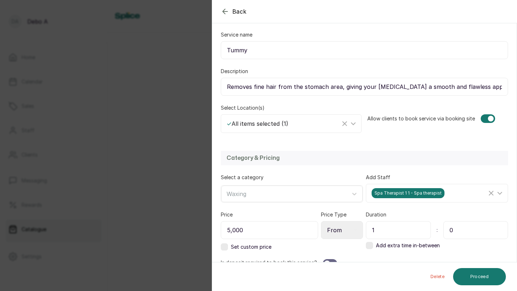
scroll to position [0, 0]
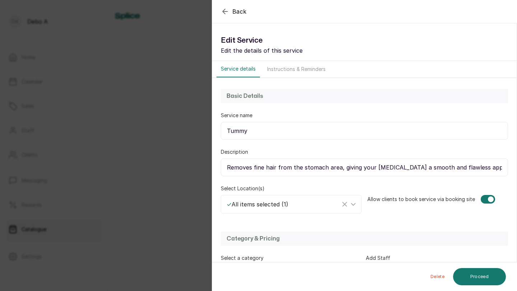
click at [226, 7] on icon "button" at bounding box center [225, 11] width 9 height 9
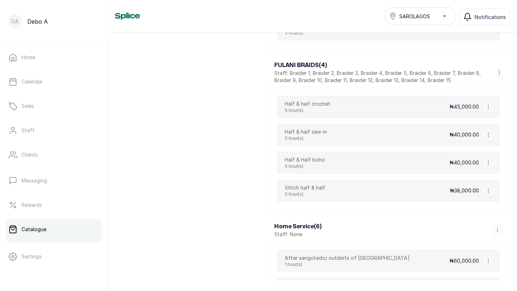
scroll to position [1060, 0]
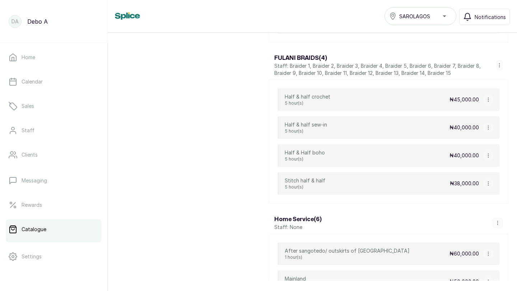
click at [488, 101] on icon "button" at bounding box center [488, 100] width 0 height 4
click at [468, 54] on span "Edit Service" at bounding box center [476, 58] width 33 height 9
select select "fixed"
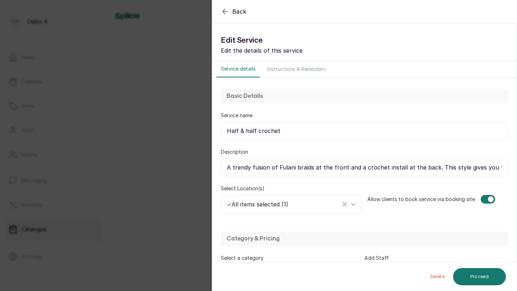
drag, startPoint x: 254, startPoint y: 130, endPoint x: 215, endPoint y: 127, distance: 39.6
click at [215, 127] on div "Basic Details Service name Half & half crochet Description A trendy fusion of F…" at bounding box center [364, 151] width 304 height 146
click at [232, 127] on input "Fulani crochet" at bounding box center [364, 131] width 287 height 18
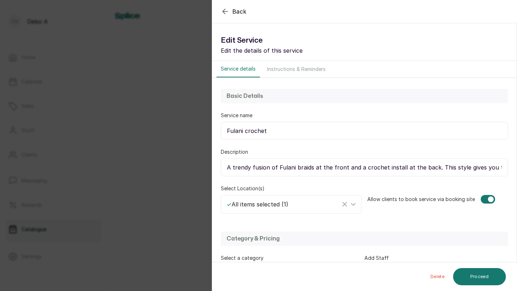
click at [232, 127] on input "Fulani crochet" at bounding box center [364, 131] width 287 height 18
click at [232, 128] on input "Fulani crochet" at bounding box center [364, 131] width 287 height 18
type input "Fulani crochet"
click at [376, 171] on input "A trendy fusion of Fulani braids at the front and a crochet install at the back…" at bounding box center [364, 168] width 287 height 18
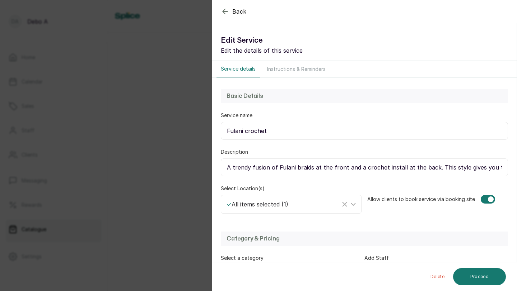
click at [376, 171] on input "A trendy fusion of Fulani braids at the front and a crochet install at the back…" at bounding box center [364, 168] width 287 height 18
click at [360, 164] on input "A trendy fusion of Fulani braids at the front and a crochet install at the back…" at bounding box center [364, 168] width 287 height 18
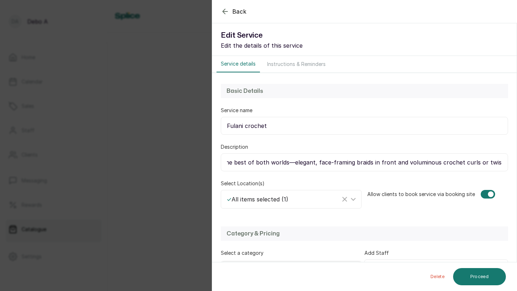
scroll to position [0, 0]
click at [279, 139] on div "Basic Details Service name Fulani crochet Description A trendy fusion of Fulani…" at bounding box center [364, 146] width 304 height 146
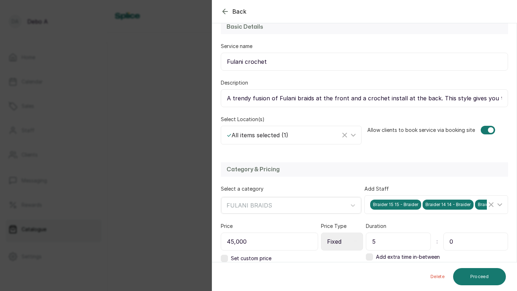
scroll to position [211, 0]
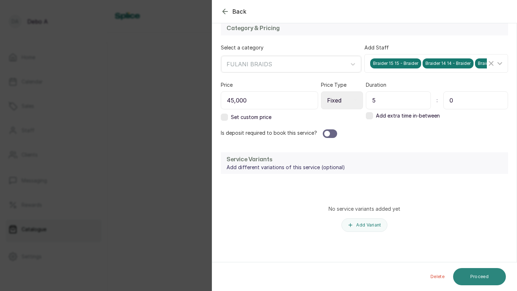
click at [483, 273] on button "Proceed" at bounding box center [479, 276] width 53 height 17
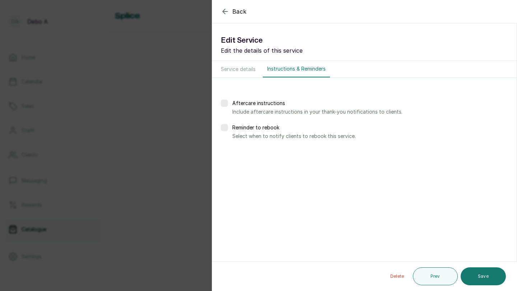
scroll to position [0, 0]
click at [483, 269] on button "Save" at bounding box center [482, 277] width 45 height 18
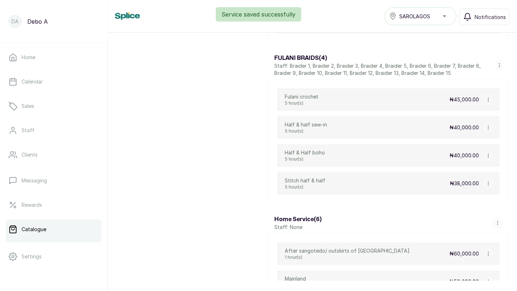
click at [488, 126] on icon "button" at bounding box center [488, 127] width 5 height 5
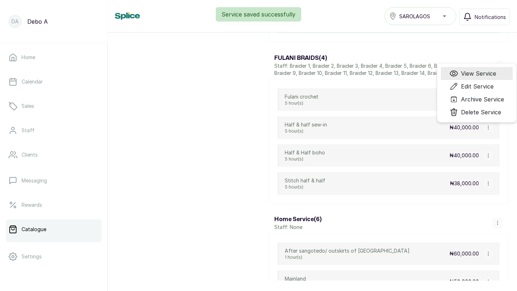
click at [474, 75] on span "View Service" at bounding box center [478, 73] width 35 height 9
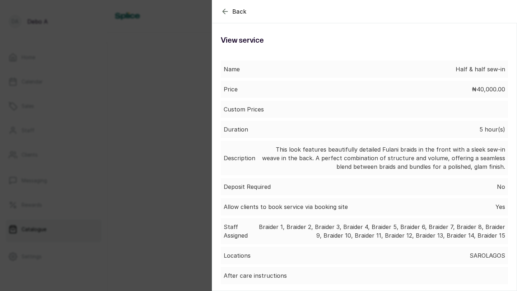
click at [225, 10] on icon "button" at bounding box center [225, 11] width 9 height 9
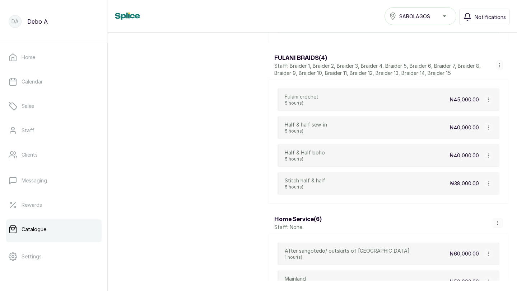
click at [487, 128] on icon "button" at bounding box center [488, 127] width 5 height 5
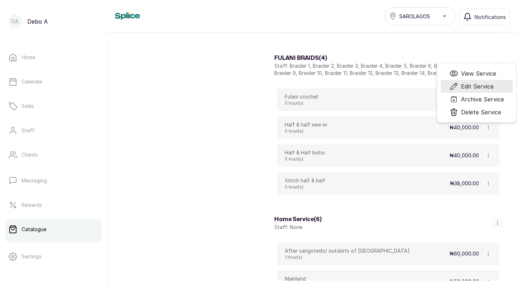
drag, startPoint x: 472, startPoint y: 71, endPoint x: 467, endPoint y: 86, distance: 15.4
click at [467, 86] on ul "View Service Edit Service Archive Service Delete Service" at bounding box center [477, 93] width 80 height 60
click at [467, 86] on span "Edit Service" at bounding box center [477, 86] width 33 height 9
select select "fixed"
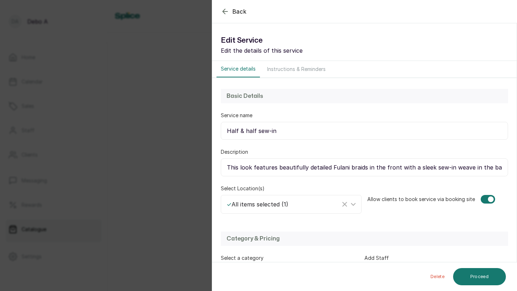
drag, startPoint x: 256, startPoint y: 128, endPoint x: 207, endPoint y: 128, distance: 48.5
click at [206, 128] on div "Back Service Edit Service Edit the details of this service Service details Inst…" at bounding box center [258, 145] width 517 height 291
paste input "Fulani"
type input "Fulani sew-in"
click at [480, 278] on button "Proceed" at bounding box center [479, 276] width 53 height 17
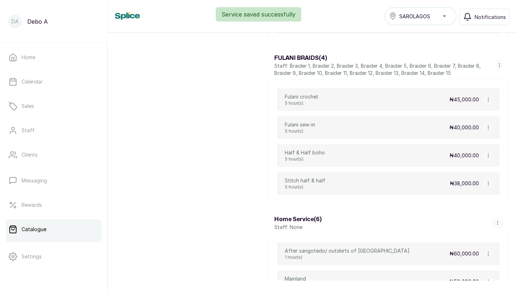
click at [489, 155] on icon "button" at bounding box center [488, 155] width 5 height 5
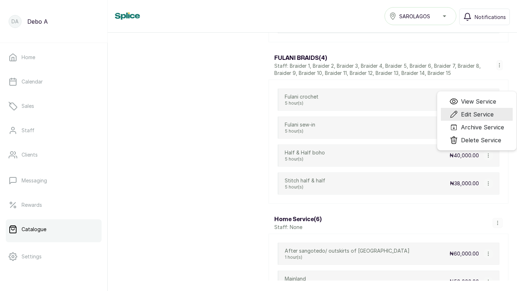
click at [472, 118] on span "Edit Service" at bounding box center [477, 114] width 33 height 9
select select "fixed"
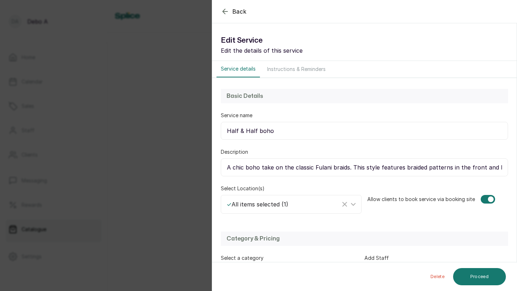
click at [210, 128] on div "Back Service Edit Service Edit the details of this service Service details Inst…" at bounding box center [258, 145] width 517 height 291
paste input "Fulani"
type input "Fulani boho"
click at [473, 276] on button "Proceed" at bounding box center [479, 276] width 53 height 17
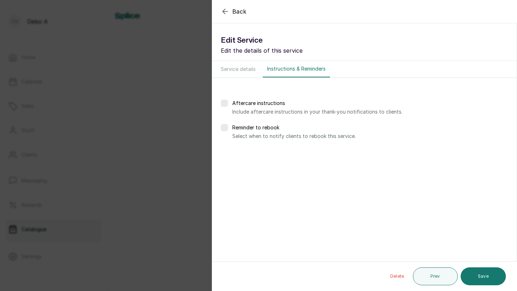
click at [473, 276] on button "Save" at bounding box center [482, 277] width 45 height 18
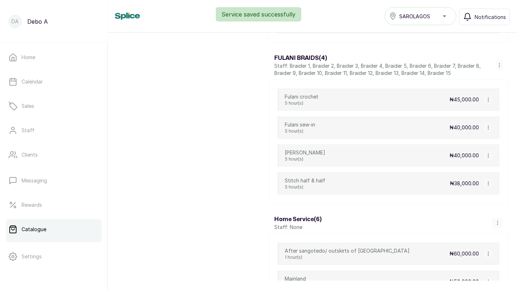
click at [487, 185] on icon "button" at bounding box center [488, 183] width 5 height 5
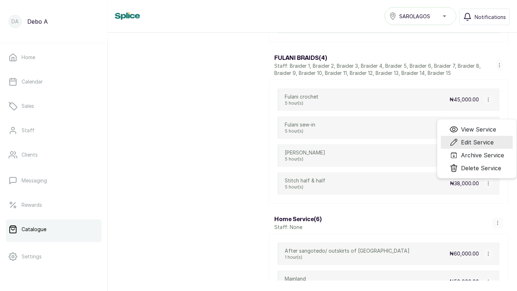
click at [467, 137] on li "Edit Service" at bounding box center [477, 142] width 72 height 13
click at [486, 182] on icon "button" at bounding box center [488, 183] width 5 height 5
click at [473, 130] on span "View Service" at bounding box center [478, 129] width 35 height 9
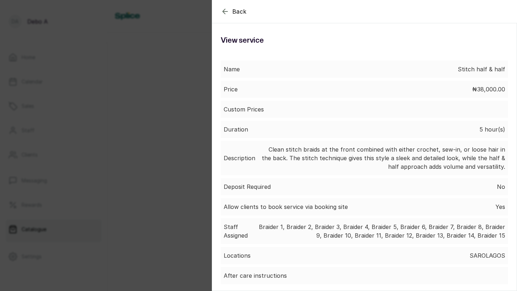
click at [225, 10] on icon "button" at bounding box center [225, 11] width 9 height 9
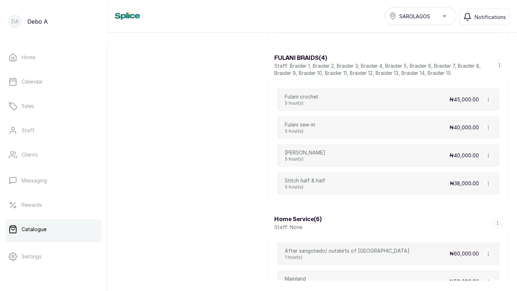
click at [489, 185] on icon "button" at bounding box center [488, 183] width 5 height 5
click at [469, 144] on span "Edit Service" at bounding box center [477, 142] width 33 height 9
select select "starting_at"
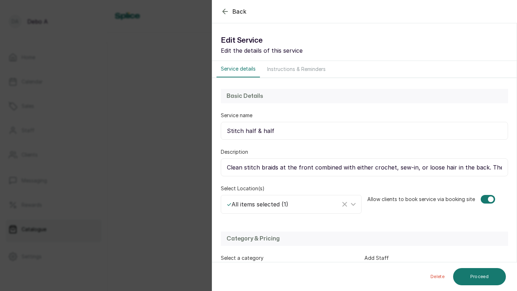
click at [441, 171] on input "Clean stitch braids at the front combined with either crochet, sew-in, or loose…" at bounding box center [364, 168] width 287 height 18
drag, startPoint x: 397, startPoint y: 167, endPoint x: 370, endPoint y: 164, distance: 26.7
click at [370, 164] on input "Clean stitch braids at the front combined with either crochet, sew-in, or loose…" at bounding box center [364, 168] width 287 height 18
paste input "Fulani"
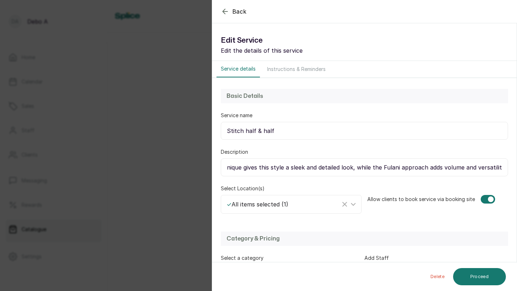
scroll to position [0, 297]
type input "Clean stitch braids at the front combined with either crochet, sew-in, or loose…"
drag, startPoint x: 244, startPoint y: 129, endPoint x: 285, endPoint y: 128, distance: 41.7
click at [286, 128] on input "Stitch half & half" at bounding box center [364, 131] width 287 height 18
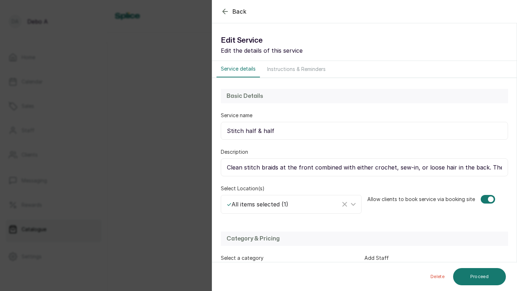
paste input "Fulani"
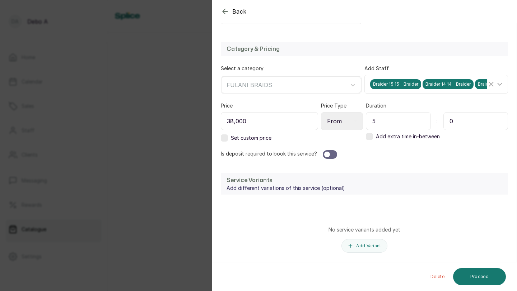
scroll to position [211, 0]
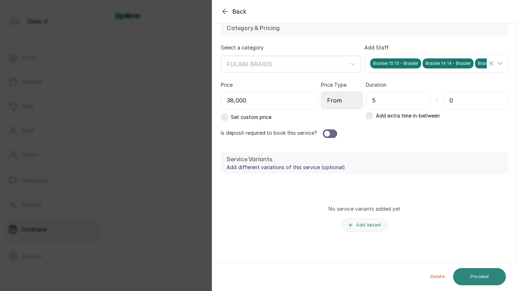
type input "Stitch Fulani"
click at [473, 273] on button "Proceed" at bounding box center [479, 276] width 53 height 17
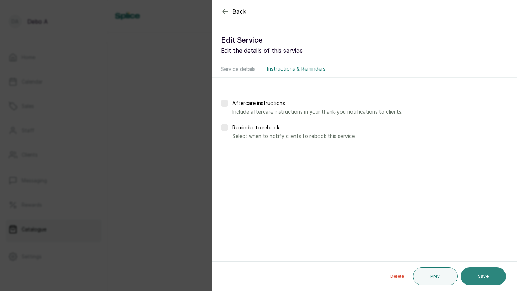
click at [473, 273] on button "Save" at bounding box center [482, 277] width 45 height 18
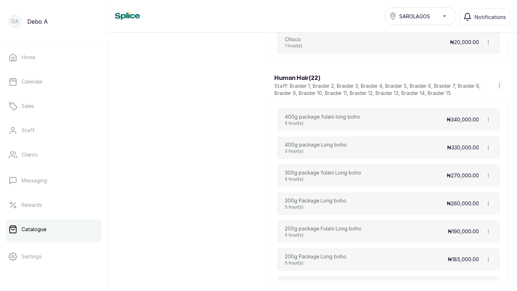
scroll to position [1411, 0]
click at [488, 120] on icon "button" at bounding box center [488, 120] width 5 height 5
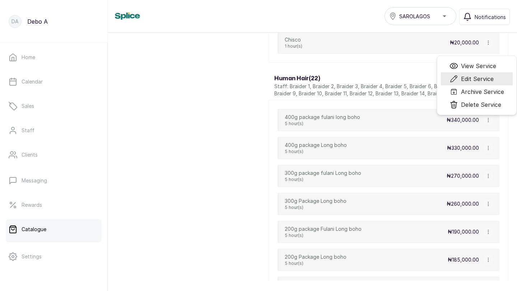
click at [476, 82] on span "Edit Service" at bounding box center [477, 79] width 33 height 9
select select "starting_at"
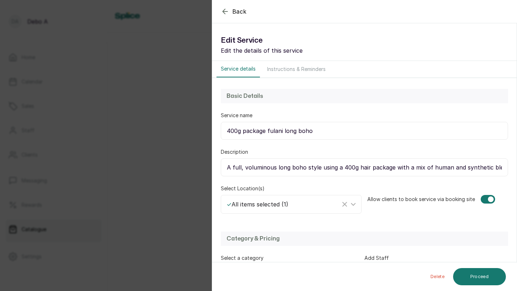
click at [443, 170] on input "A full, voluminous long boho style using a 400g hair package with a mix of huma…" at bounding box center [364, 168] width 287 height 18
click at [387, 167] on input "A full, voluminous long boho style using a 400g hair package with a mix of huma…" at bounding box center [364, 168] width 287 height 18
paste input "Fulani"
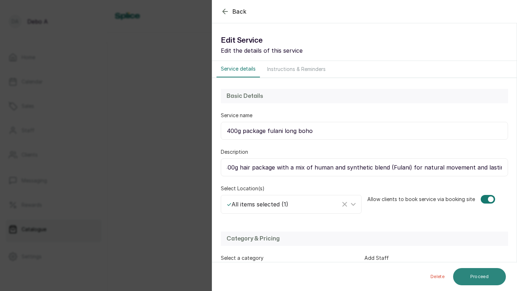
type input "A full, voluminous long boho style using a 400g hair package with a mix of huma…"
click at [479, 282] on button "Proceed" at bounding box center [479, 276] width 53 height 17
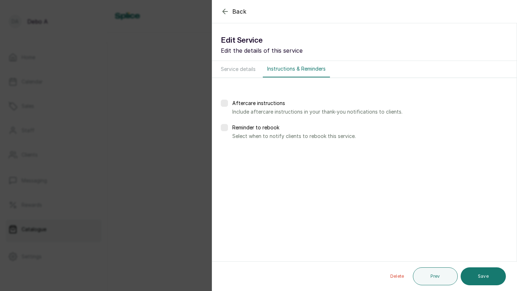
click at [479, 282] on button "Save" at bounding box center [482, 277] width 45 height 18
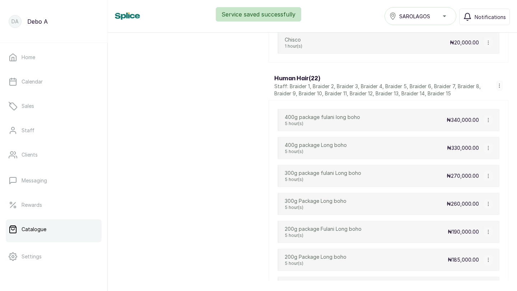
click at [487, 176] on icon "button" at bounding box center [488, 176] width 5 height 5
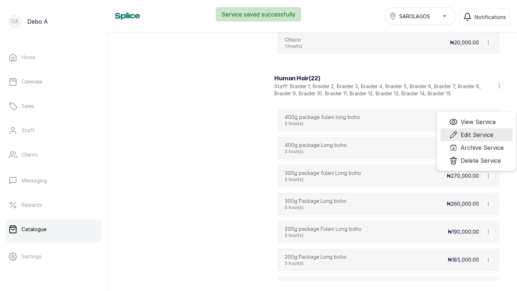
click at [469, 134] on span "Edit Service" at bounding box center [476, 135] width 33 height 9
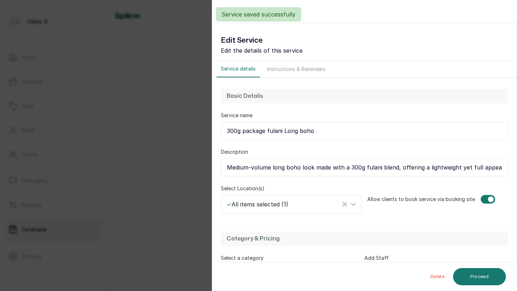
select select "starting_at"
click at [408, 169] on input "Medium-volume long boho look made with a 300g fulani blend, offering a lightwei…" at bounding box center [364, 168] width 287 height 18
click at [224, 9] on icon "button" at bounding box center [225, 11] width 9 height 9
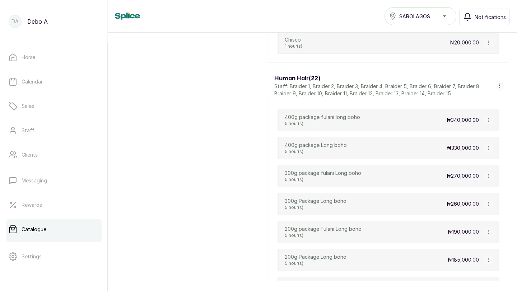
click at [488, 233] on icon "button" at bounding box center [488, 232] width 5 height 5
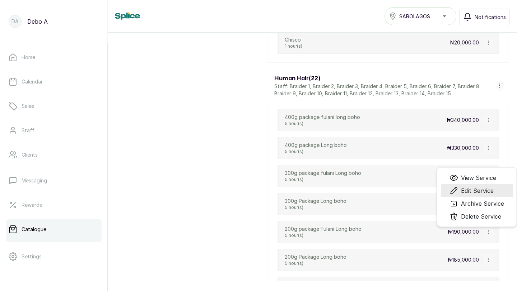
click at [476, 193] on span "Edit Service" at bounding box center [477, 191] width 33 height 9
select select "starting_at"
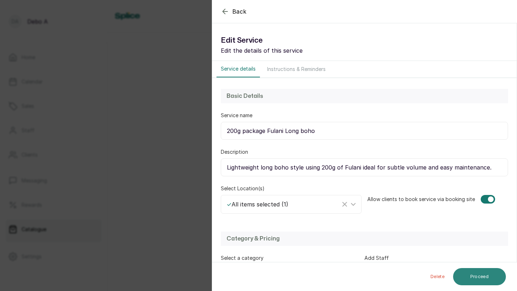
click at [486, 279] on button "Proceed" at bounding box center [479, 276] width 53 height 17
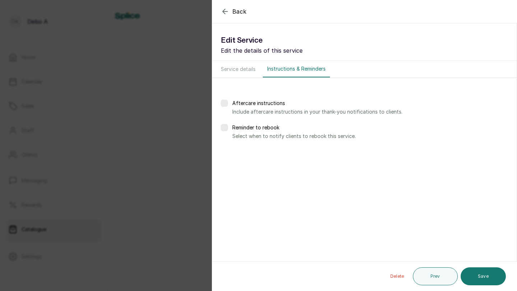
click at [486, 279] on button "Save" at bounding box center [482, 277] width 45 height 18
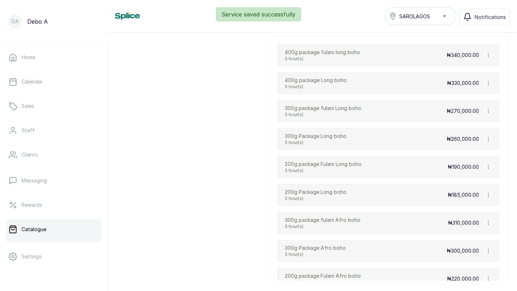
scroll to position [1483, 0]
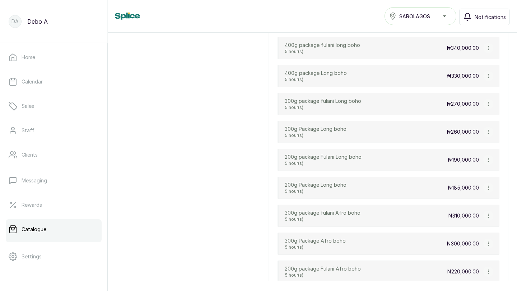
click at [487, 159] on icon "button" at bounding box center [488, 160] width 5 height 5
click at [471, 121] on span "Edit Service" at bounding box center [477, 118] width 33 height 9
select select "starting_at"
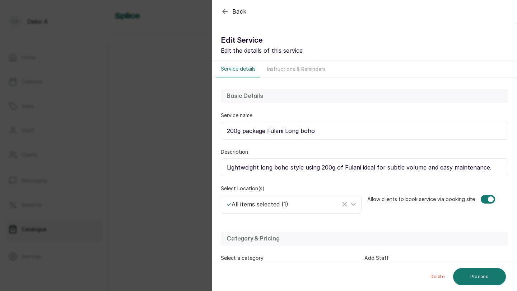
click at [376, 168] on input "Lightweight long boho style using 200g of Fulani ideal for subtle volume and ea…" at bounding box center [364, 168] width 287 height 18
click at [223, 11] on icon "button" at bounding box center [225, 11] width 9 height 9
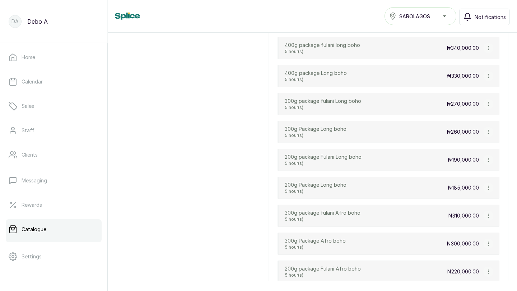
scroll to position [1508, 0]
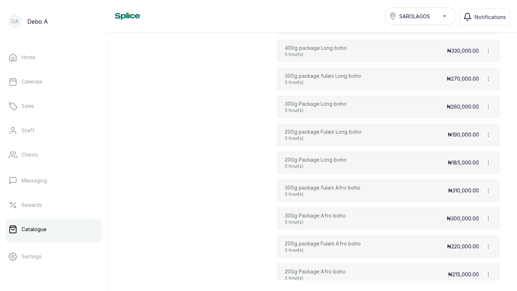
click at [486, 188] on icon "button" at bounding box center [488, 190] width 5 height 5
click at [464, 146] on span "Edit Service" at bounding box center [477, 149] width 33 height 9
select select "starting_at"
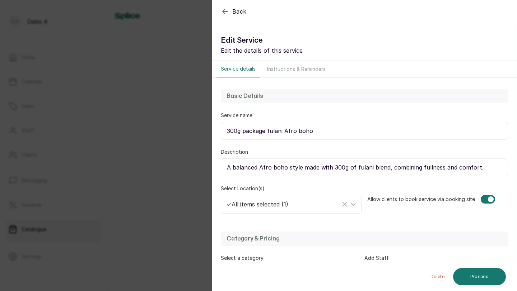
click at [221, 11] on icon "button" at bounding box center [225, 11] width 9 height 9
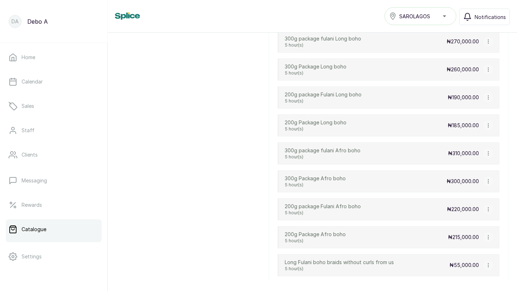
scroll to position [1550, 0]
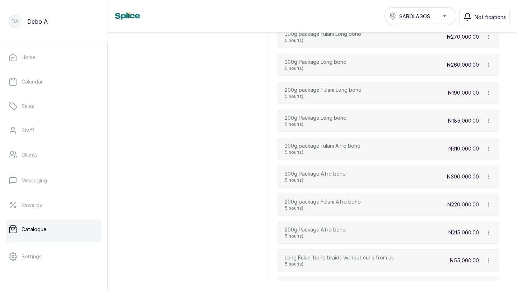
click at [486, 205] on icon "button" at bounding box center [488, 204] width 5 height 5
click at [468, 165] on span "Edit Service" at bounding box center [477, 163] width 33 height 9
select select "starting_at"
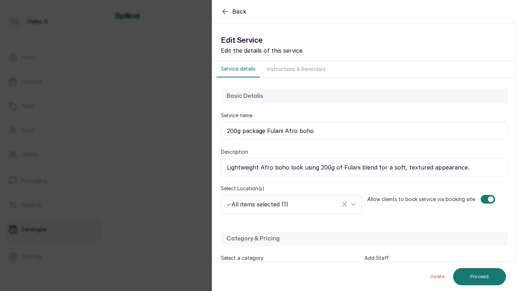
click at [226, 11] on icon "button" at bounding box center [225, 11] width 9 height 9
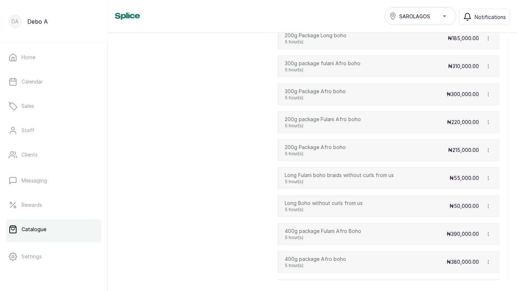
scroll to position [1639, 0]
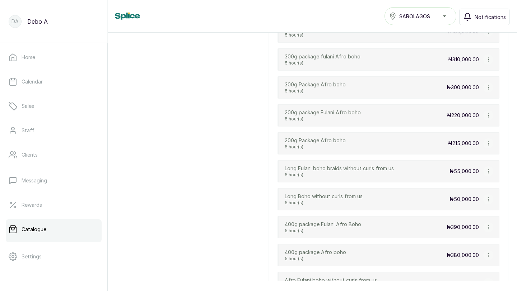
click at [490, 141] on icon "button" at bounding box center [488, 143] width 5 height 5
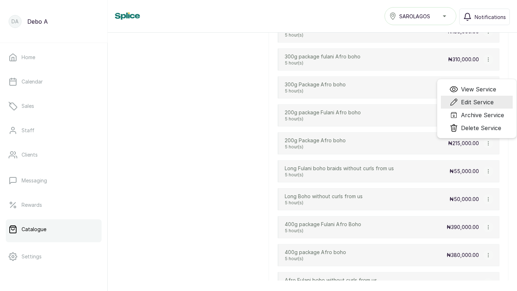
click at [477, 103] on span "Edit Service" at bounding box center [477, 102] width 33 height 9
select select "fixed"
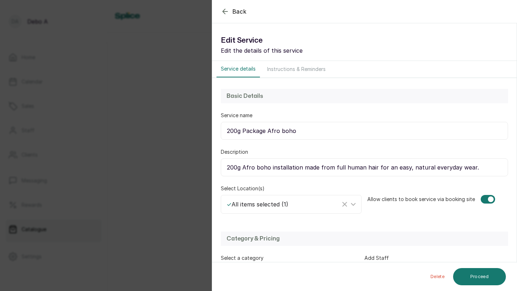
click at [224, 10] on icon "button" at bounding box center [225, 11] width 5 height 5
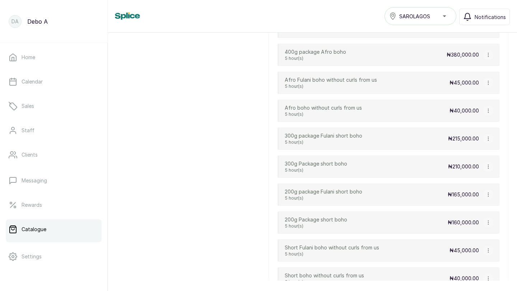
scroll to position [1841, 0]
click at [488, 194] on icon "button" at bounding box center [488, 193] width 5 height 5
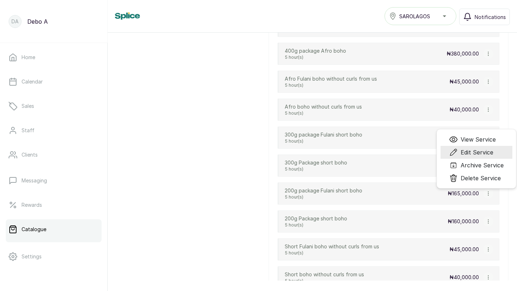
click at [478, 151] on span "Edit Service" at bounding box center [476, 152] width 33 height 9
select select "starting_at"
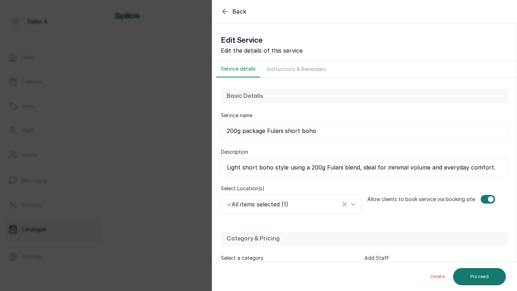
click at [224, 9] on icon "button" at bounding box center [225, 11] width 9 height 9
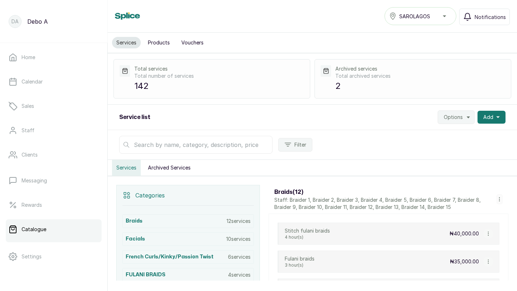
scroll to position [26, 0]
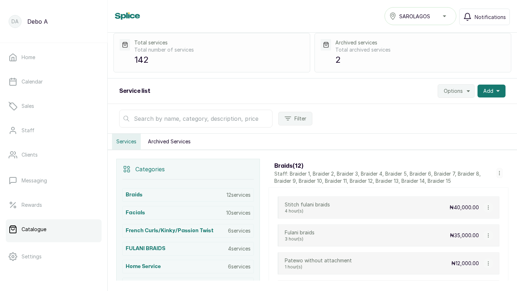
click at [498, 171] on icon "button" at bounding box center [499, 173] width 5 height 5
click at [474, 147] on span "Edit Category" at bounding box center [479, 145] width 38 height 9
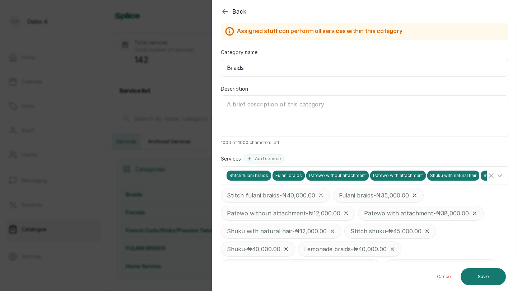
scroll to position [0, 0]
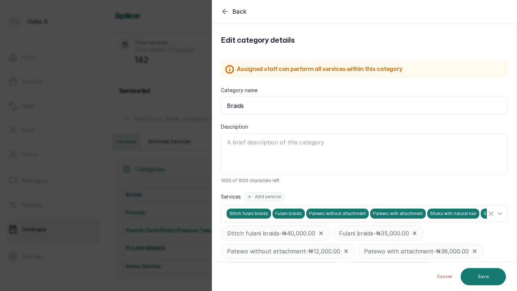
click at [225, 9] on icon "button" at bounding box center [225, 11] width 5 height 5
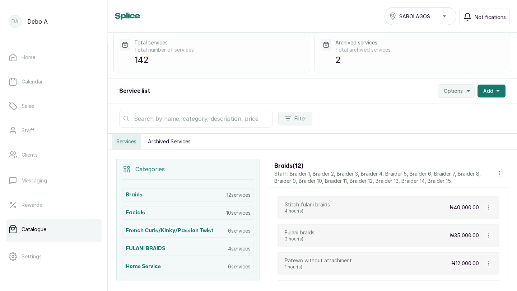
click at [487, 207] on icon "button" at bounding box center [488, 207] width 5 height 5
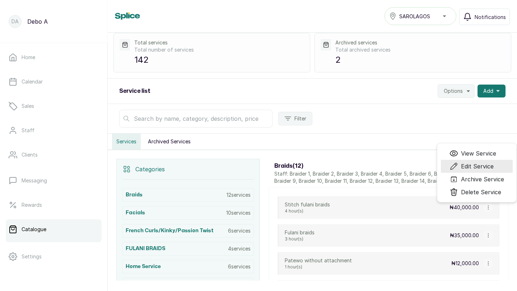
click at [463, 165] on span "Edit Service" at bounding box center [477, 166] width 33 height 9
select select "starting_at"
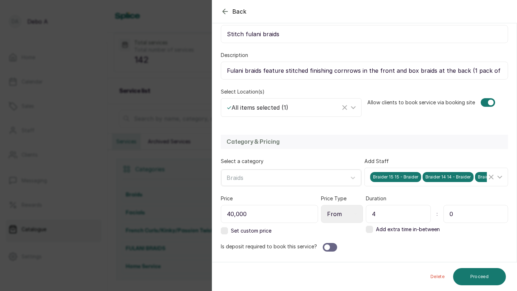
scroll to position [211, 0]
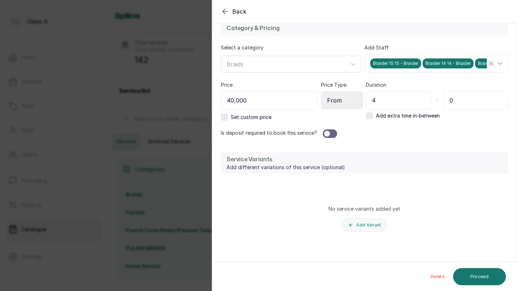
click at [327, 133] on div at bounding box center [327, 134] width 6 height 6
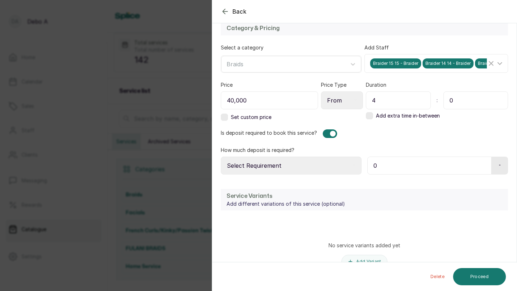
click at [226, 13] on icon "button" at bounding box center [225, 11] width 9 height 9
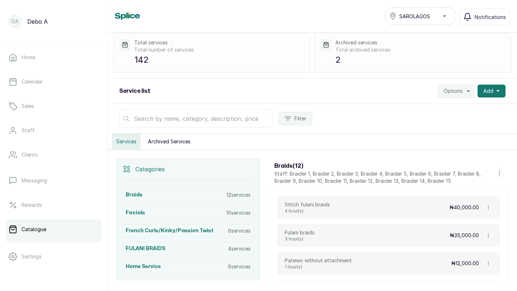
scroll to position [44, 0]
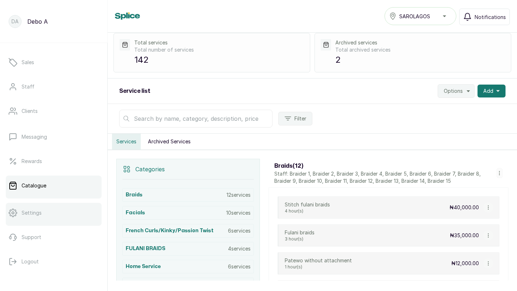
click at [41, 213] on p "Settings" at bounding box center [32, 213] width 20 height 7
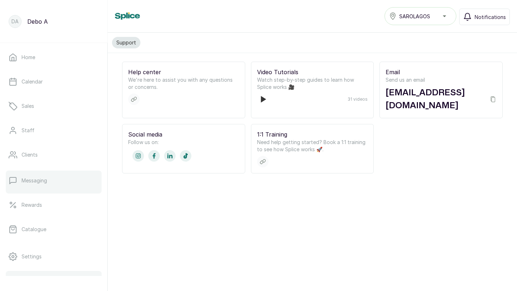
scroll to position [44, 0]
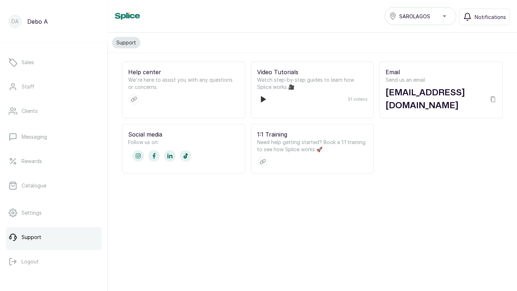
click at [411, 17] on span "SAROLAGOS" at bounding box center [414, 17] width 31 height 8
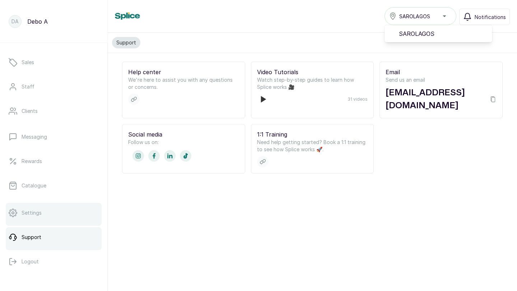
click at [28, 217] on link "Settings" at bounding box center [54, 213] width 96 height 20
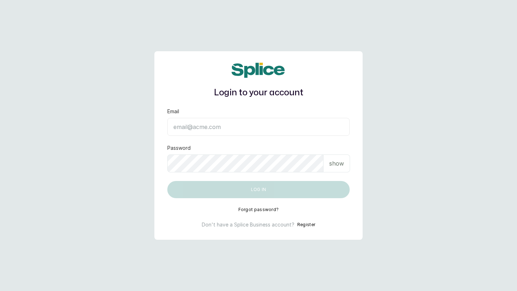
click at [199, 122] on input "Email" at bounding box center [258, 127] width 182 height 18
click at [196, 124] on input "Email" at bounding box center [258, 127] width 182 height 18
click at [188, 127] on input "Email" at bounding box center [258, 127] width 182 height 18
type input "adekoladebo@gmail.com"
click at [330, 160] on p "show" at bounding box center [336, 163] width 15 height 9
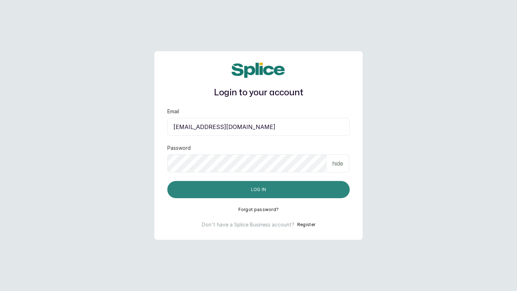
click at [191, 186] on button "Log in" at bounding box center [258, 189] width 182 height 17
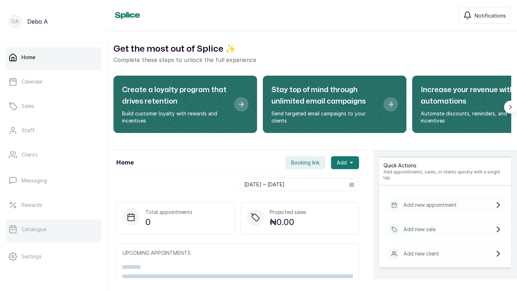
scroll to position [44, 0]
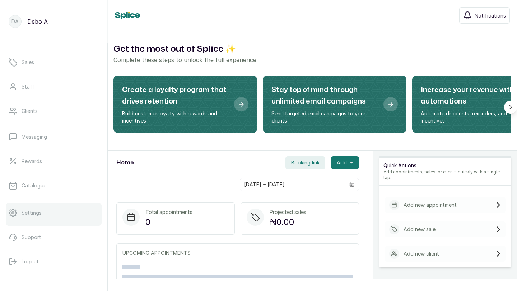
click at [54, 212] on link "Settings" at bounding box center [54, 213] width 96 height 20
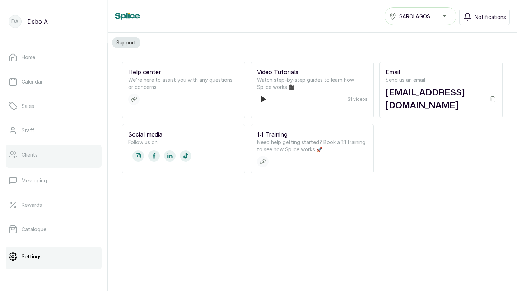
scroll to position [44, 0]
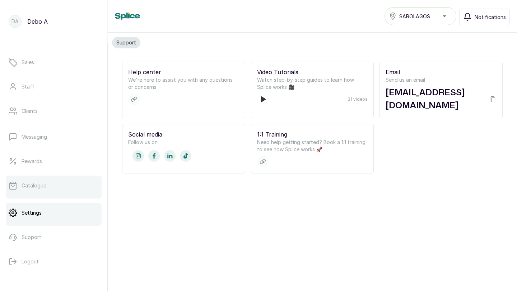
click at [41, 187] on p "Catalogue" at bounding box center [34, 185] width 25 height 7
